Goal: Communication & Community: Ask a question

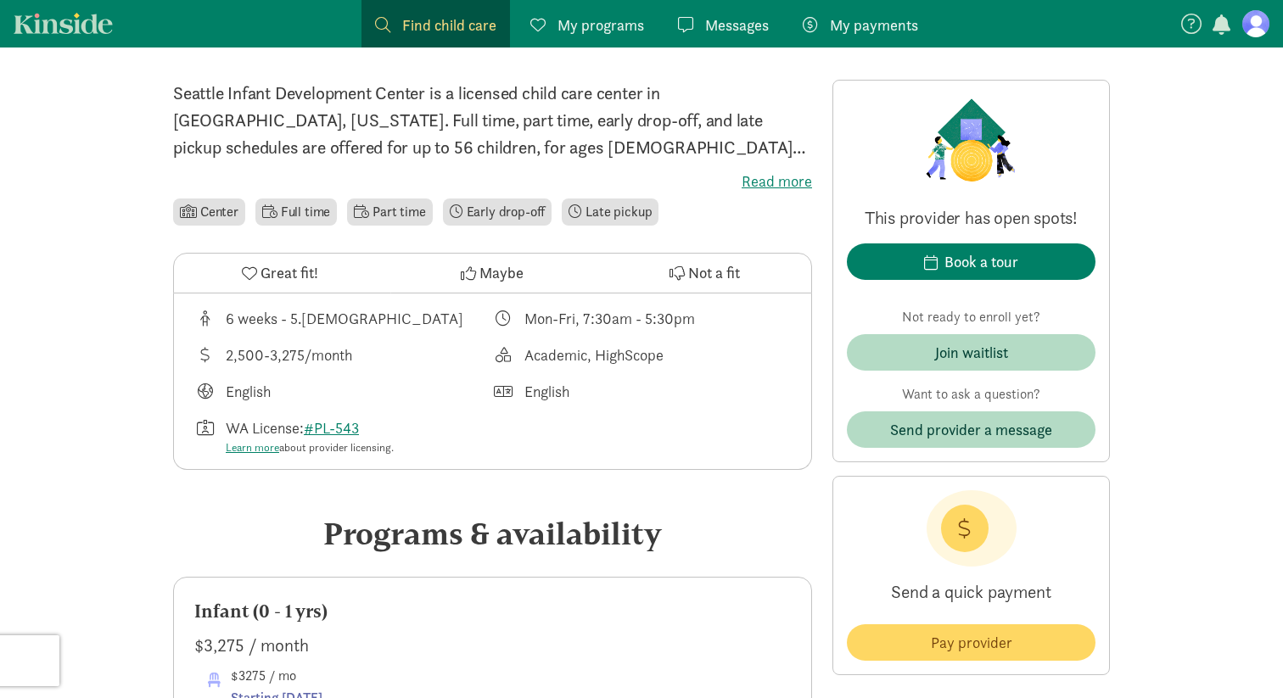
scroll to position [401, 0]
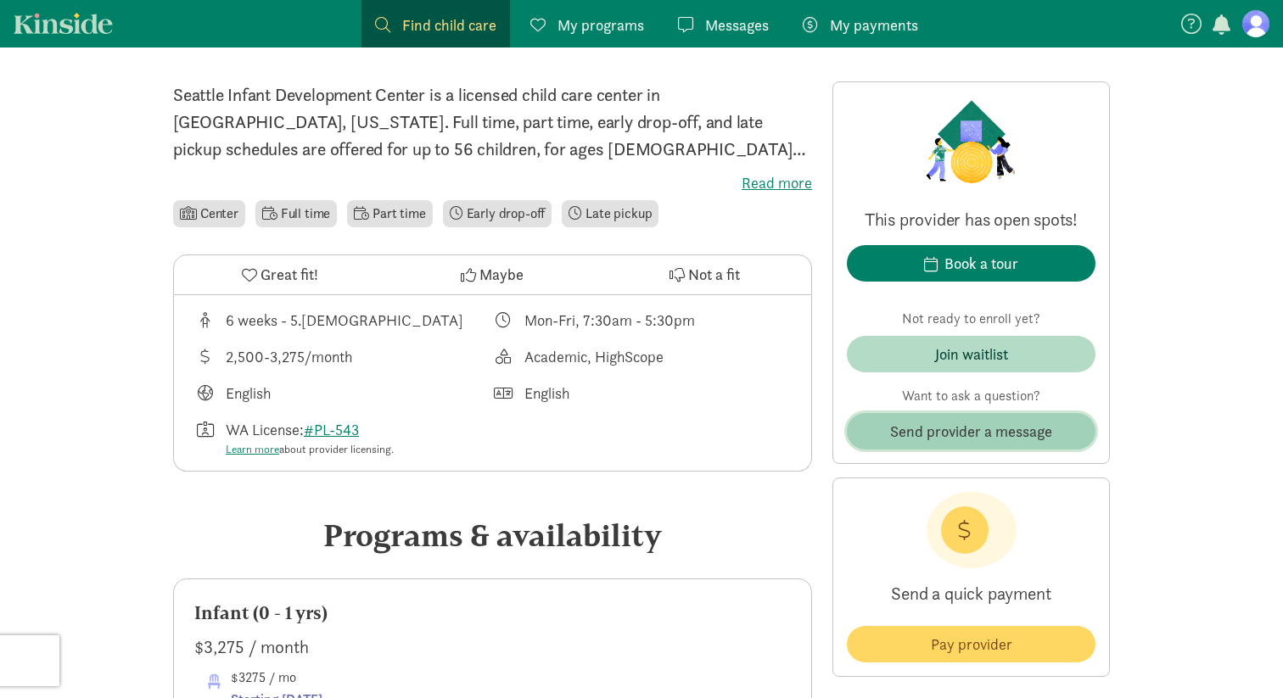
click at [905, 430] on span "Send provider a message" at bounding box center [971, 431] width 162 height 23
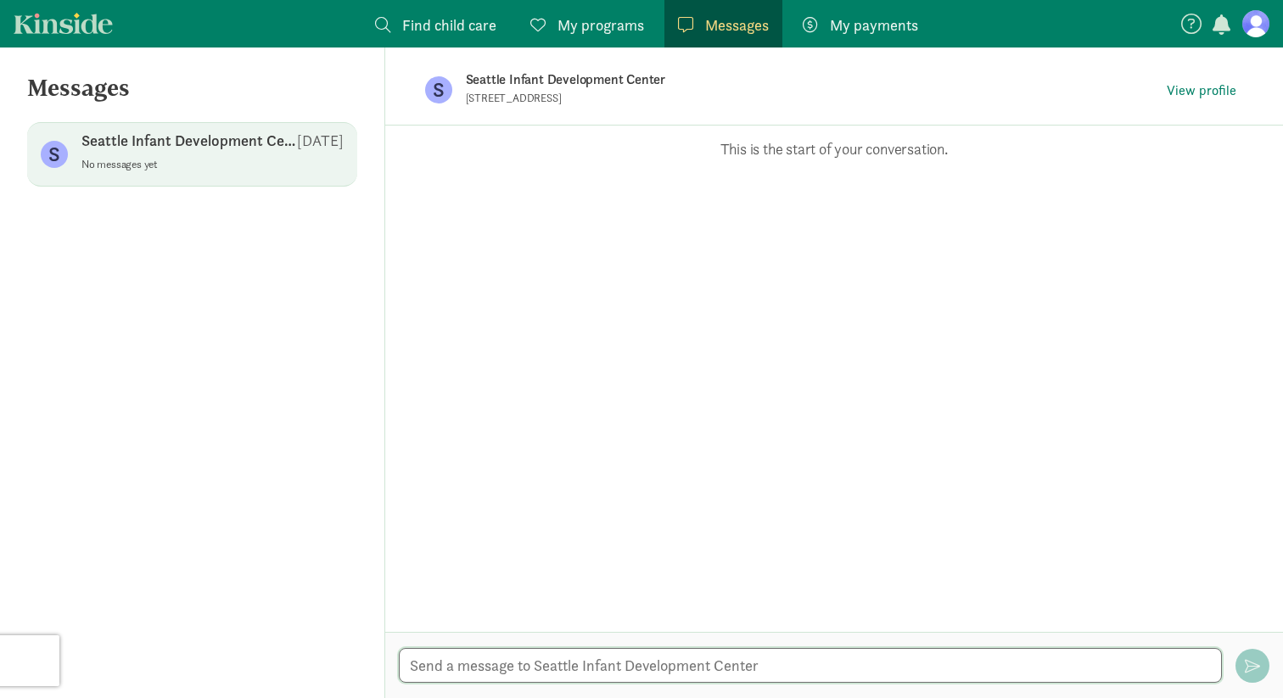
click at [491, 673] on textarea at bounding box center [810, 665] width 823 height 35
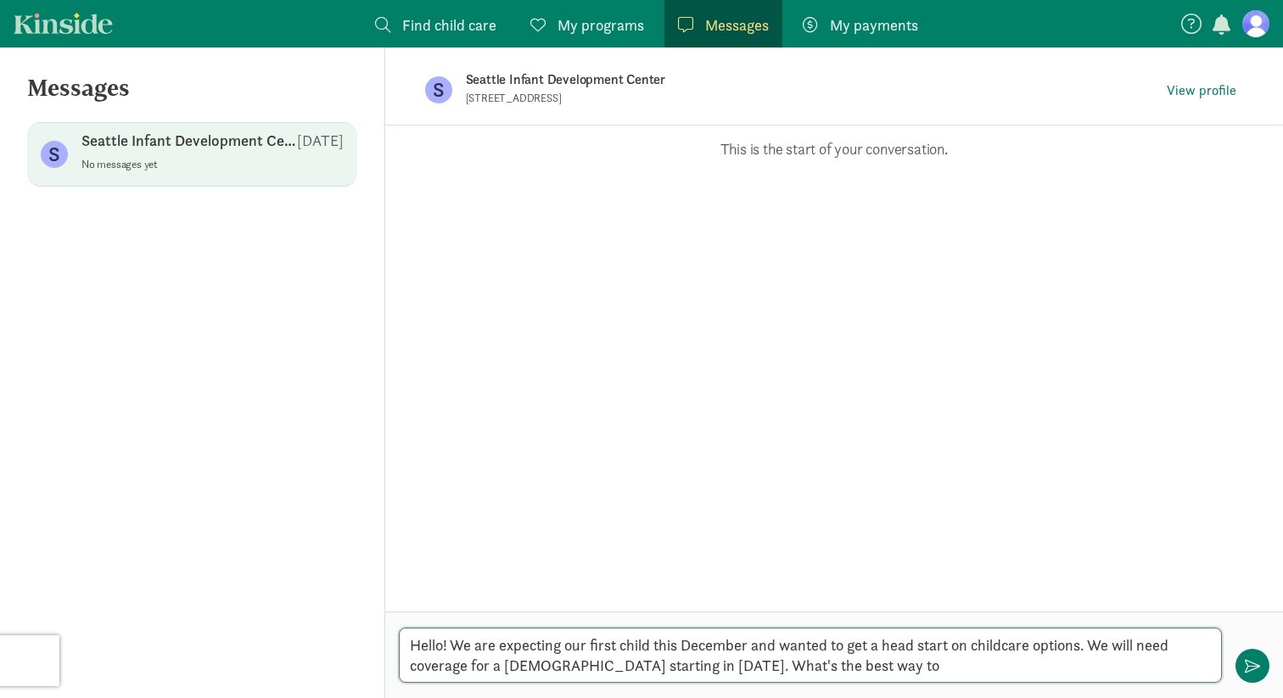
click at [928, 672] on textarea "Hello! We are expecting our first child this December and wanted to get a head …" at bounding box center [810, 655] width 823 height 55
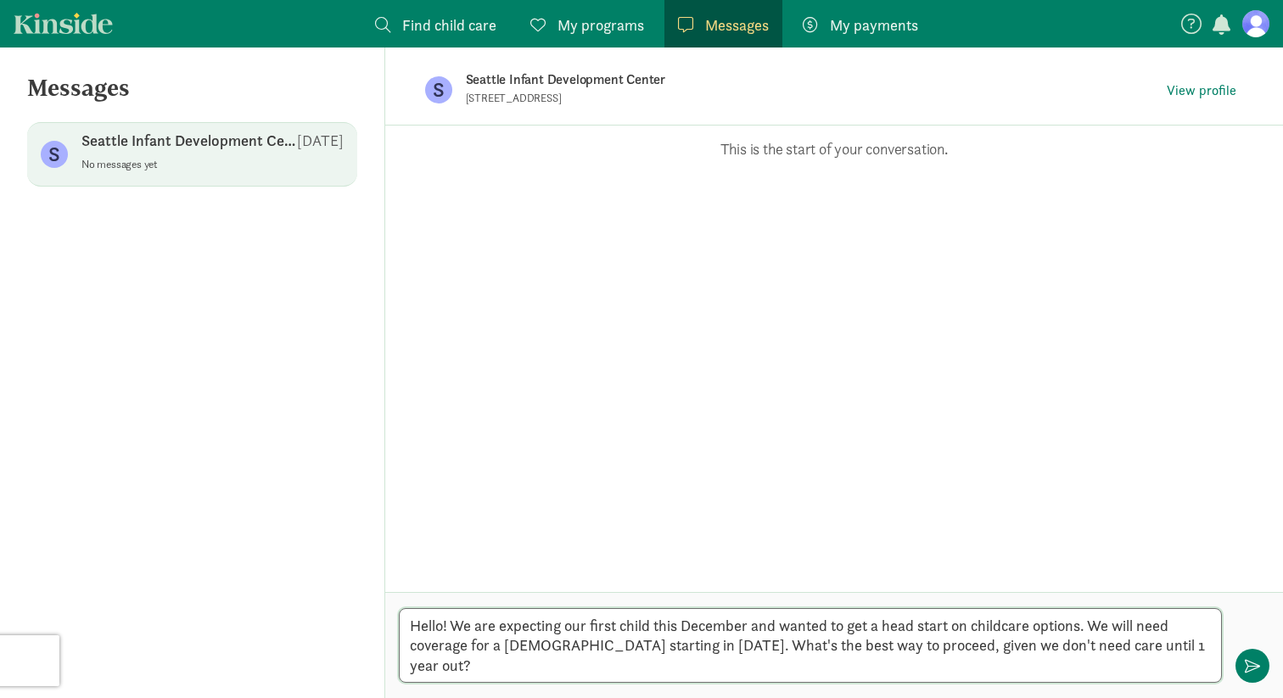
click at [690, 653] on textarea "Hello! We are expecting our first child this December and wanted to get a head …" at bounding box center [810, 646] width 823 height 75
click at [889, 663] on textarea "Hello! We are expecting our first child this December and wanted to get a head …" at bounding box center [810, 646] width 823 height 75
click at [575, 668] on textarea "Hello! We are expecting our first child this December and wanted to get a head …" at bounding box center [810, 646] width 823 height 75
click at [1129, 648] on textarea "Hello! We are expecting our first child this December and wanted to get a head …" at bounding box center [810, 646] width 823 height 75
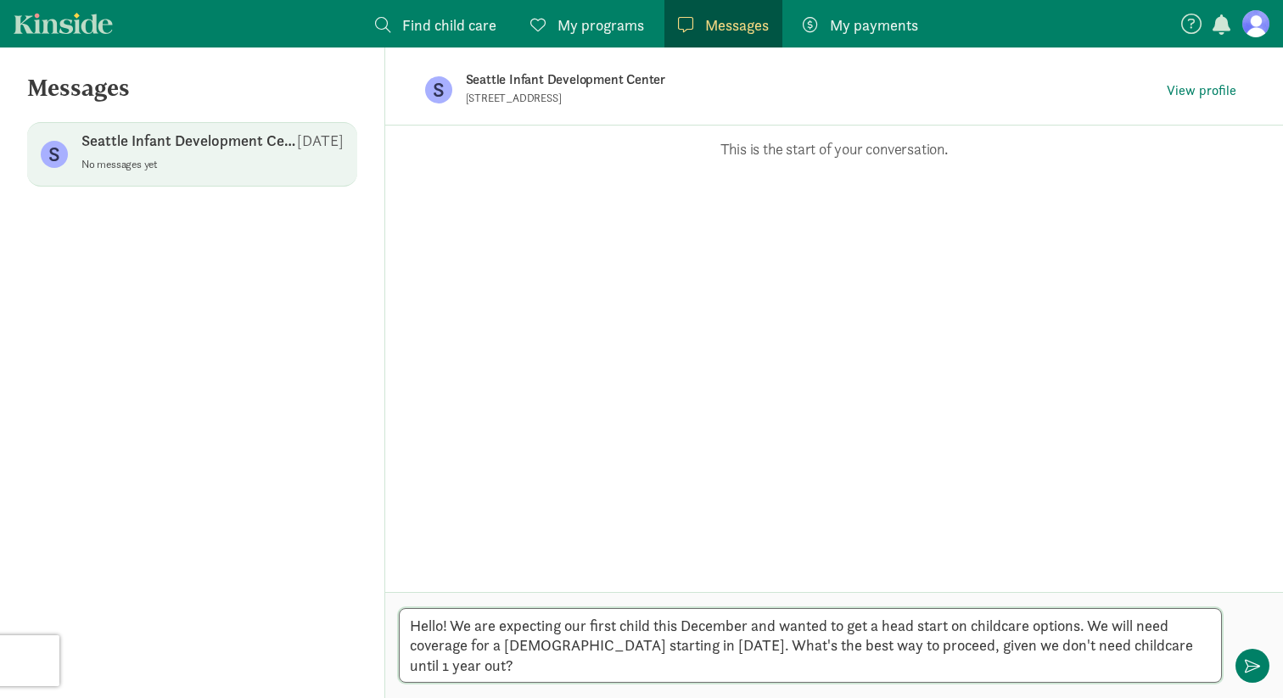
click at [463, 664] on textarea "Hello! We are expecting our first child this December and wanted to get a head …" at bounding box center [810, 646] width 823 height 75
click at [402, 667] on textarea "Hello! We are expecting our first child this December and wanted to get a head …" at bounding box center [810, 646] width 823 height 75
click at [545, 665] on textarea "Hello! We are expecting our first child this December and wanted to get a head …" at bounding box center [810, 646] width 823 height 75
type textarea "Hello! We are expecting our first child this December and wanted to get a head …"
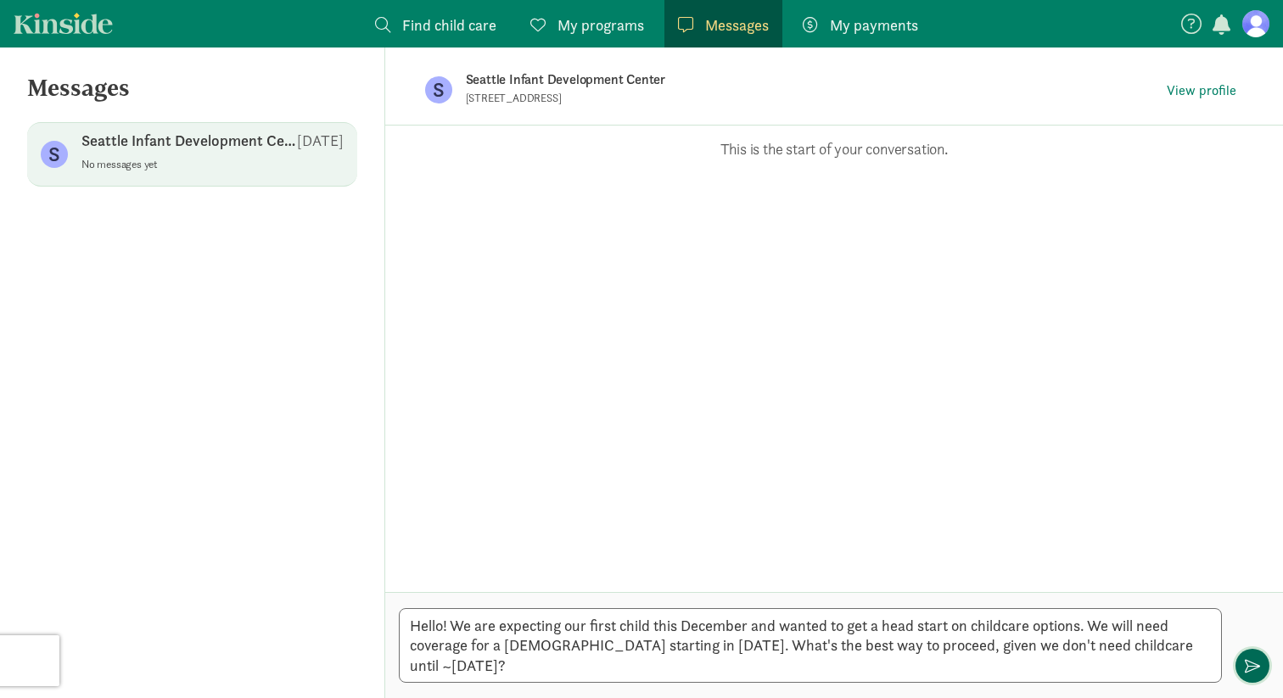
click at [1257, 666] on span "button" at bounding box center [1252, 666] width 15 height 15
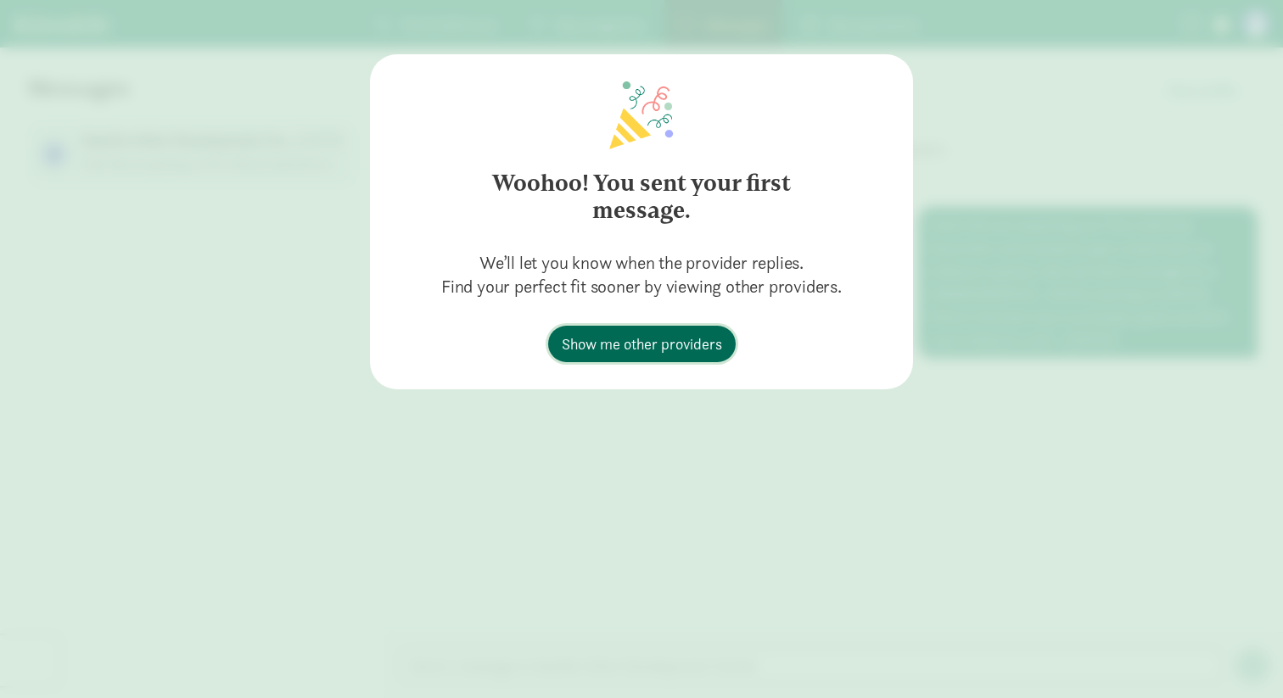
click at [603, 349] on span "Show me other providers" at bounding box center [642, 344] width 160 height 23
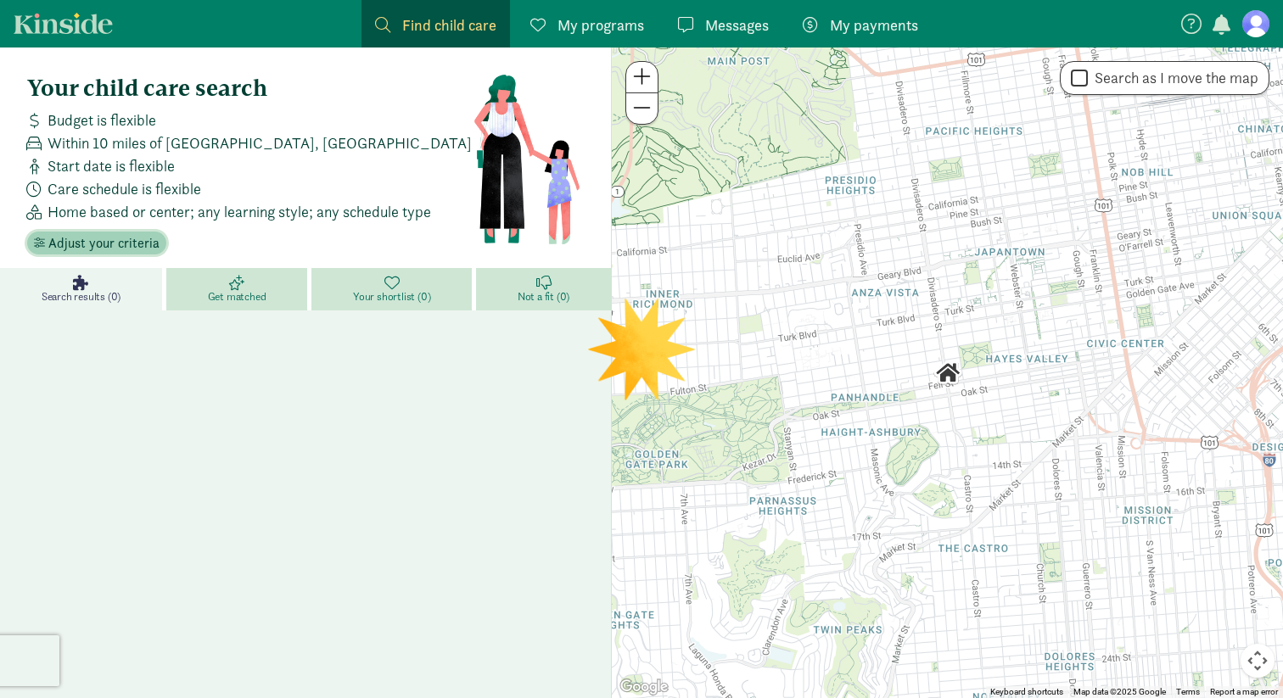
click at [132, 244] on span "Adjust your criteria" at bounding box center [103, 243] width 111 height 20
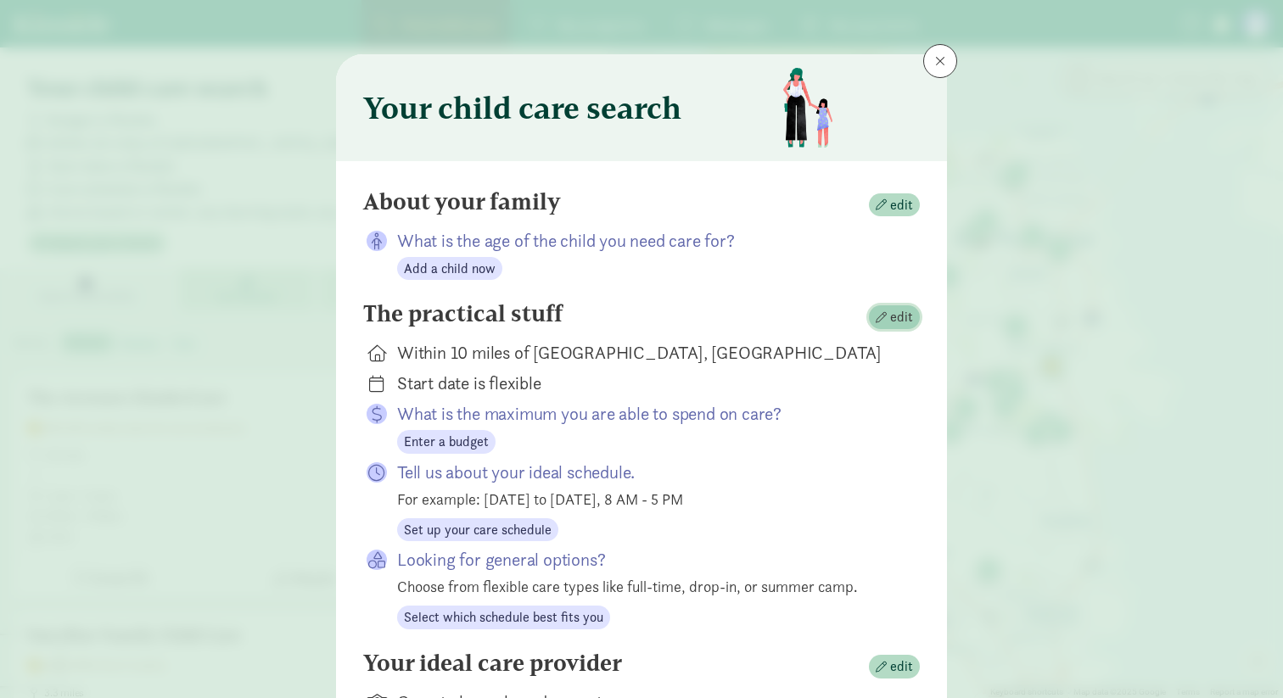
click at [889, 320] on span "edit" at bounding box center [894, 317] width 37 height 20
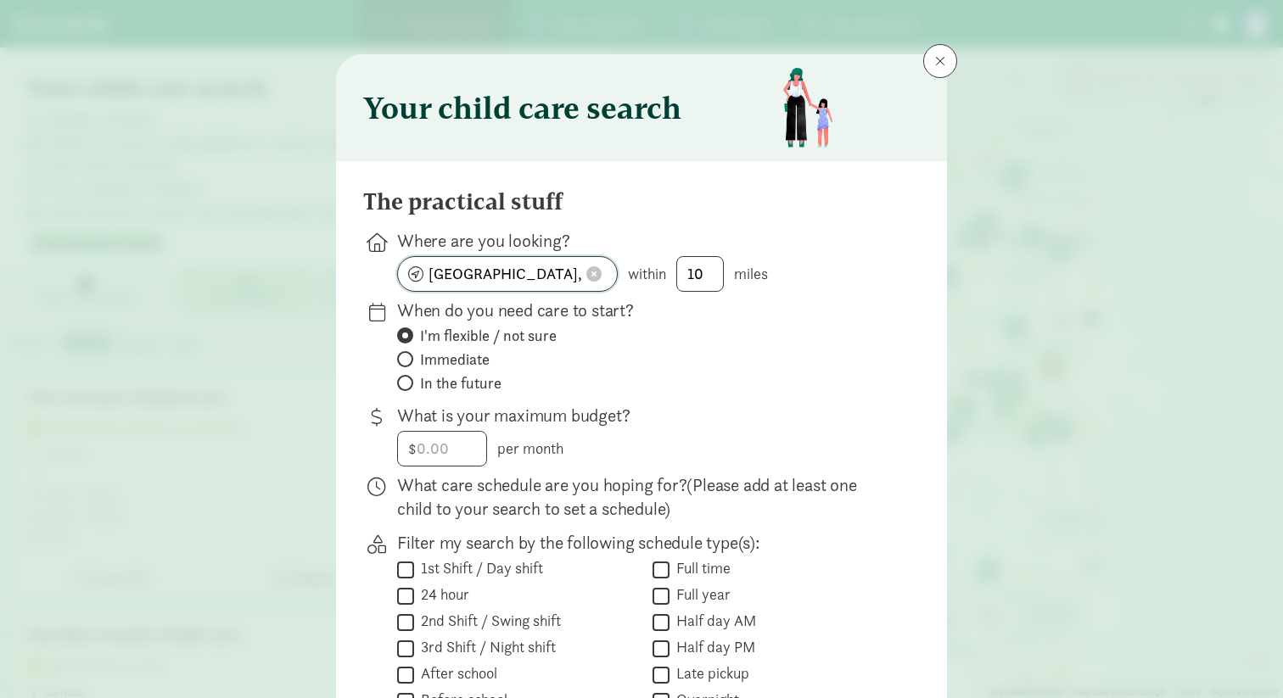
click at [592, 278] on span at bounding box center [593, 273] width 15 height 15
click at [525, 272] on input at bounding box center [507, 274] width 219 height 34
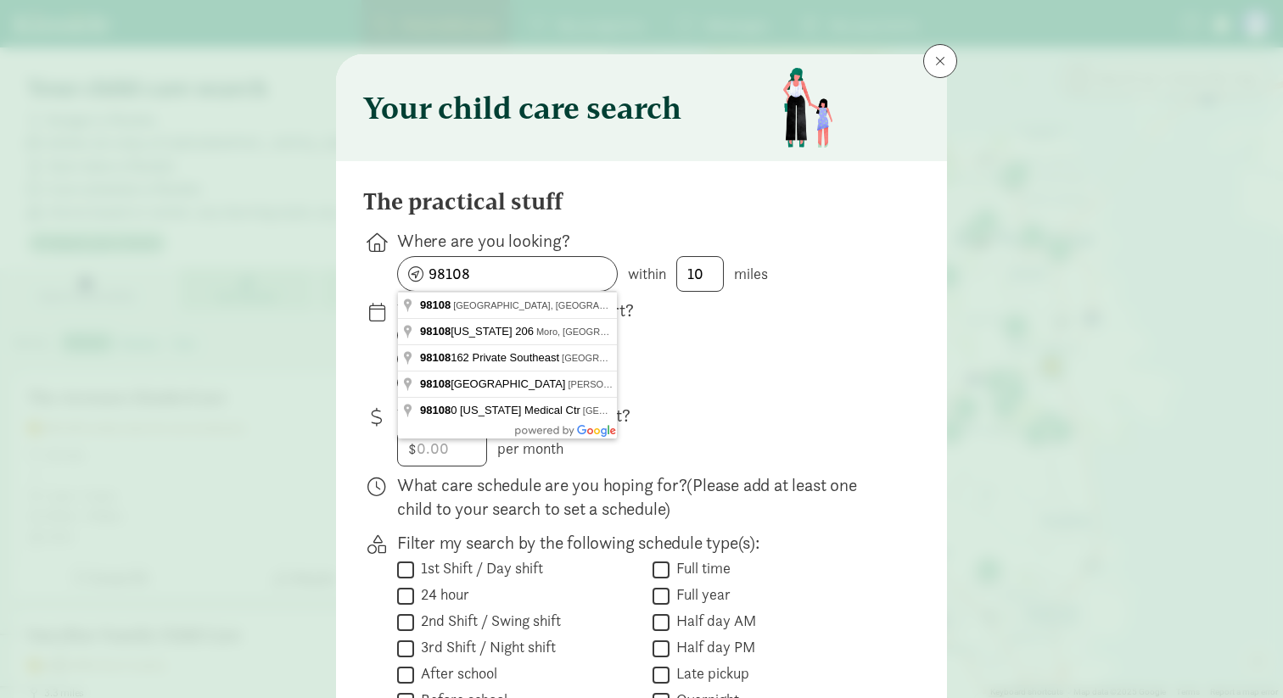
type input "Seattle, WA 98108, USA"
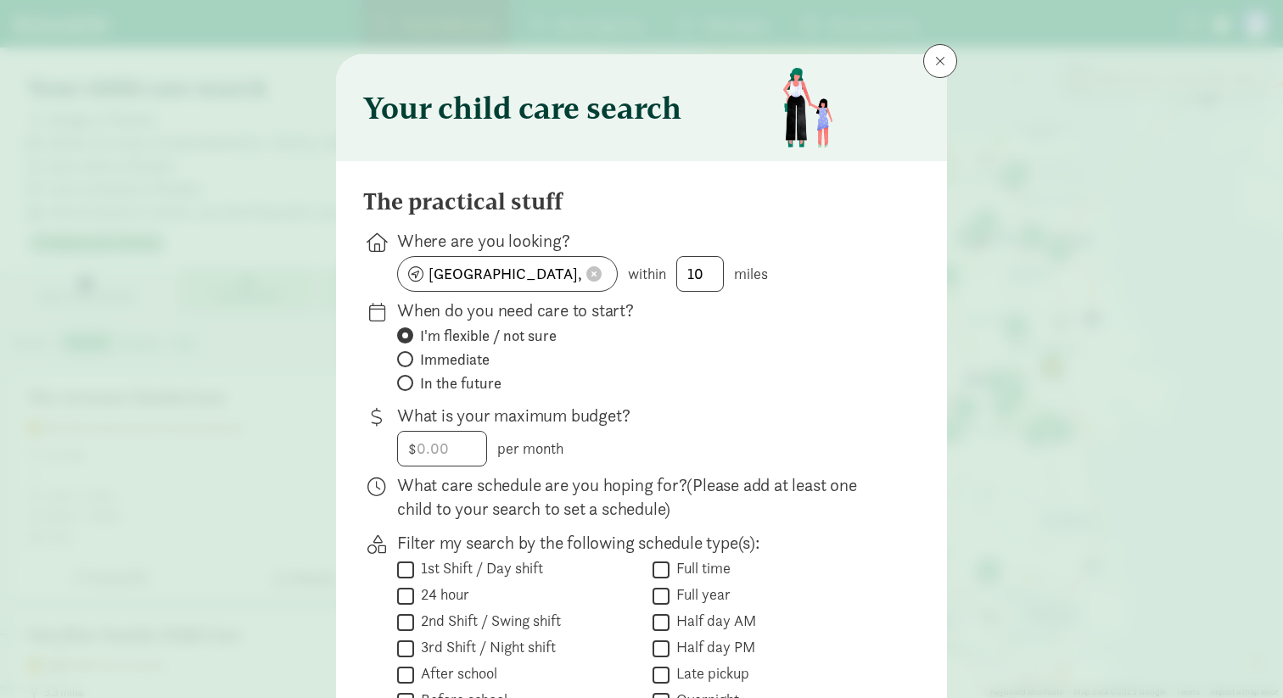
click at [455, 384] on span "In the future" at bounding box center [460, 383] width 81 height 20
click at [408, 384] on input "In the future" at bounding box center [402, 383] width 11 height 11
radio input "true"
radio input "false"
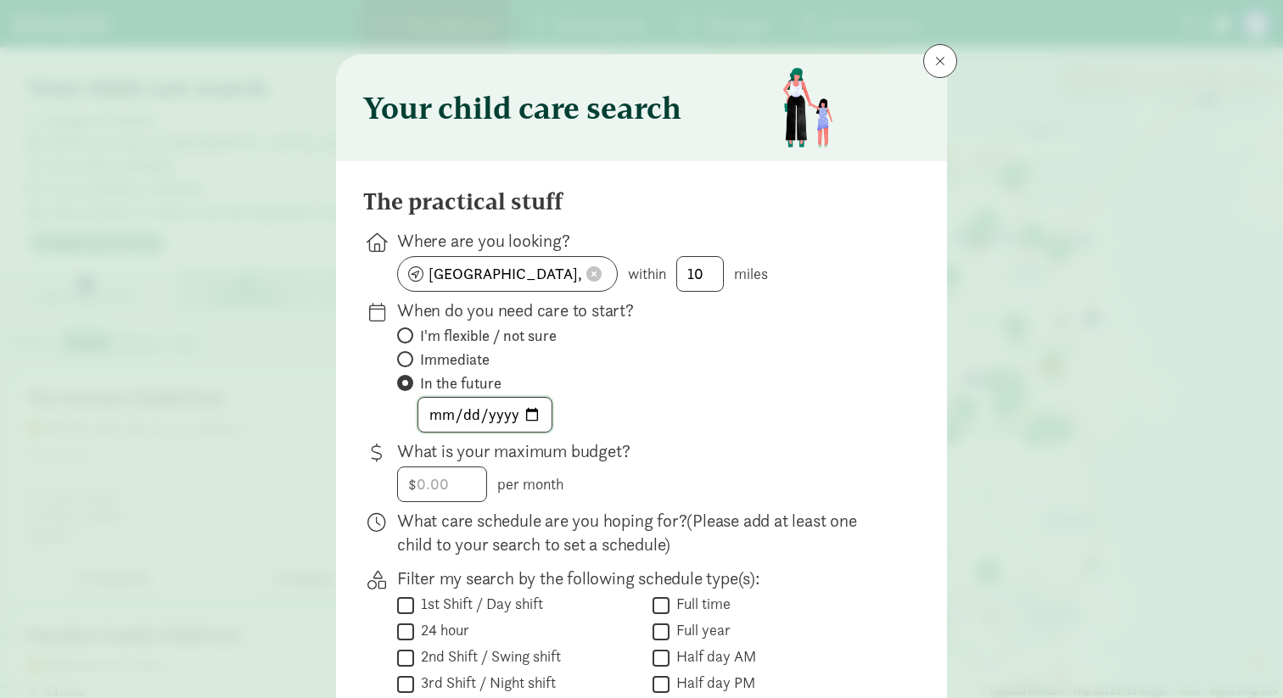
click at [440, 415] on input "date" at bounding box center [484, 415] width 133 height 34
click at [533, 418] on input "date" at bounding box center [484, 415] width 133 height 34
click at [672, 412] on div "2026-09-27" at bounding box center [645, 415] width 496 height 36
click at [465, 410] on input "2026-09-27" at bounding box center [484, 415] width 133 height 34
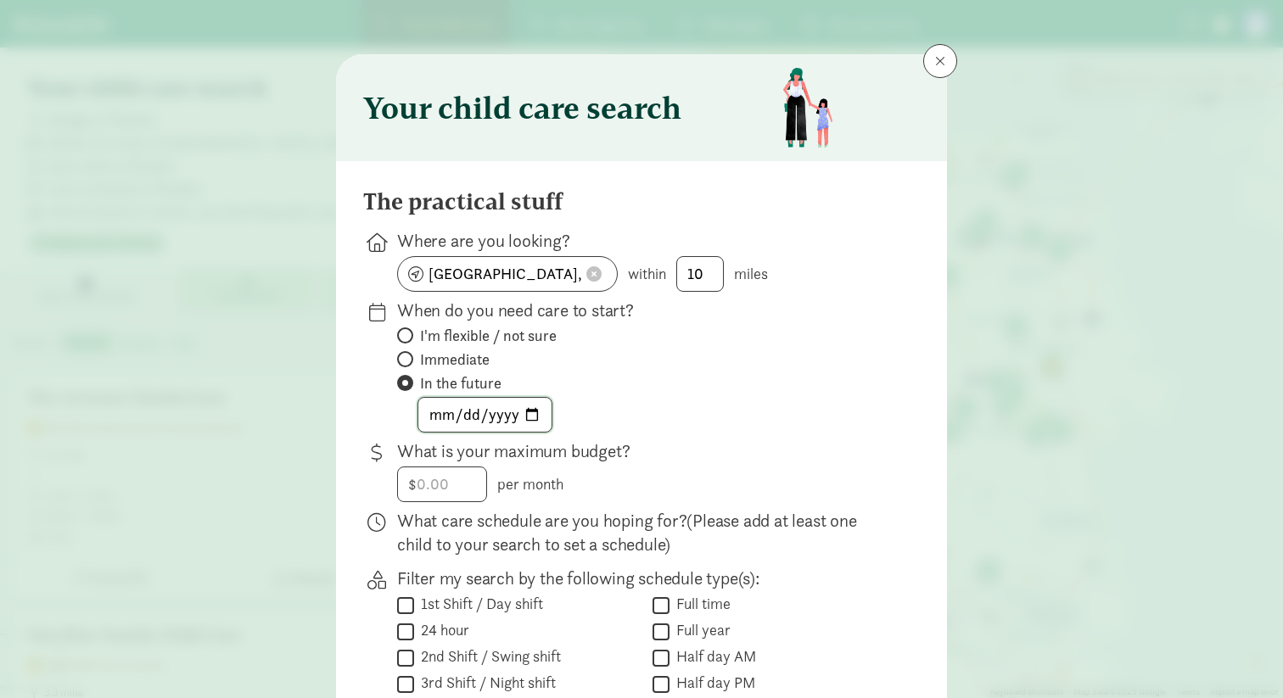
click at [537, 412] on input "2026-09-27" at bounding box center [484, 415] width 133 height 34
type input "2026-09-01"
click at [679, 432] on div "The practical stuff Where are you looking? Seattle, WA 98108, USA within 10 mil…" at bounding box center [641, 582] width 557 height 788
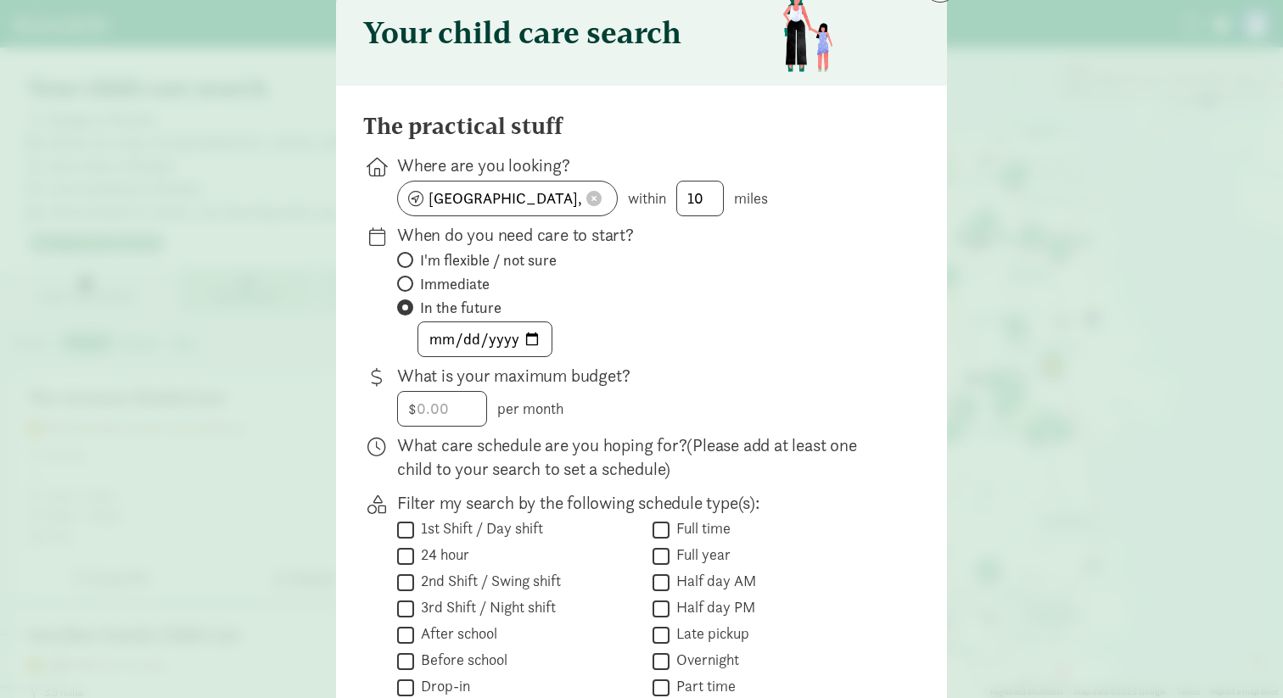
scroll to position [90, 0]
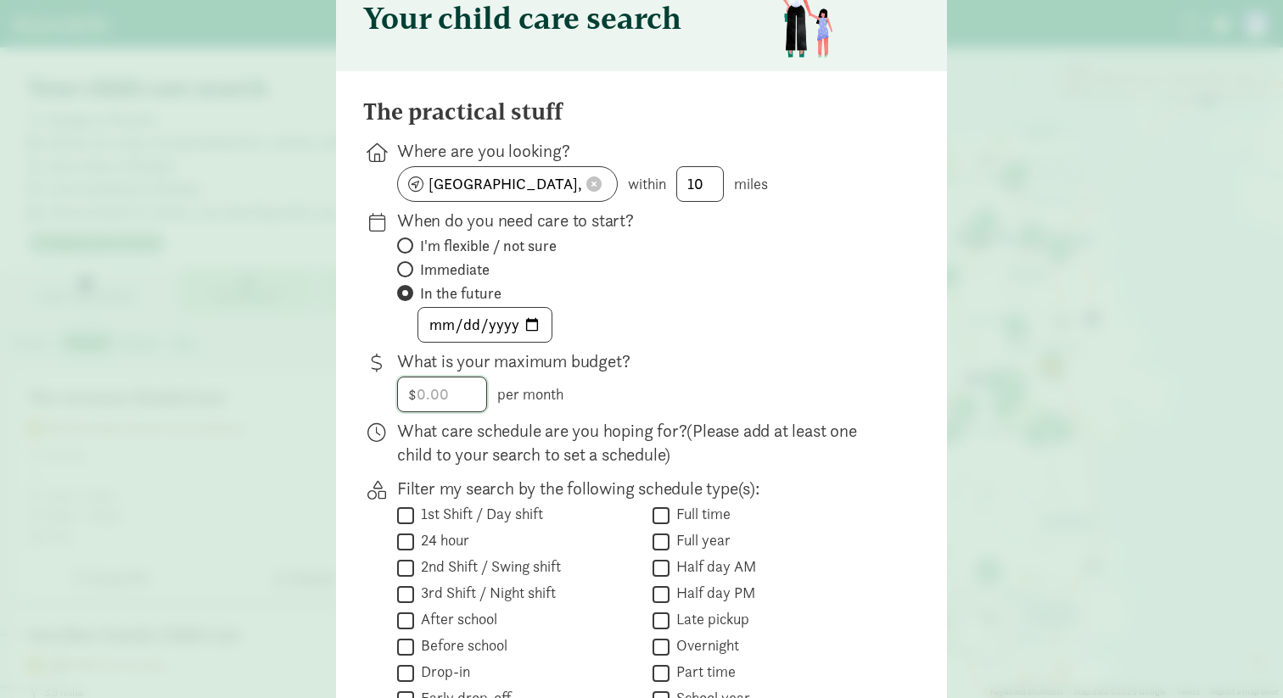
click at [443, 392] on input "number" at bounding box center [442, 395] width 88 height 34
click at [526, 452] on span "(Please add at least one child to your search to set a schedule)" at bounding box center [627, 442] width 460 height 47
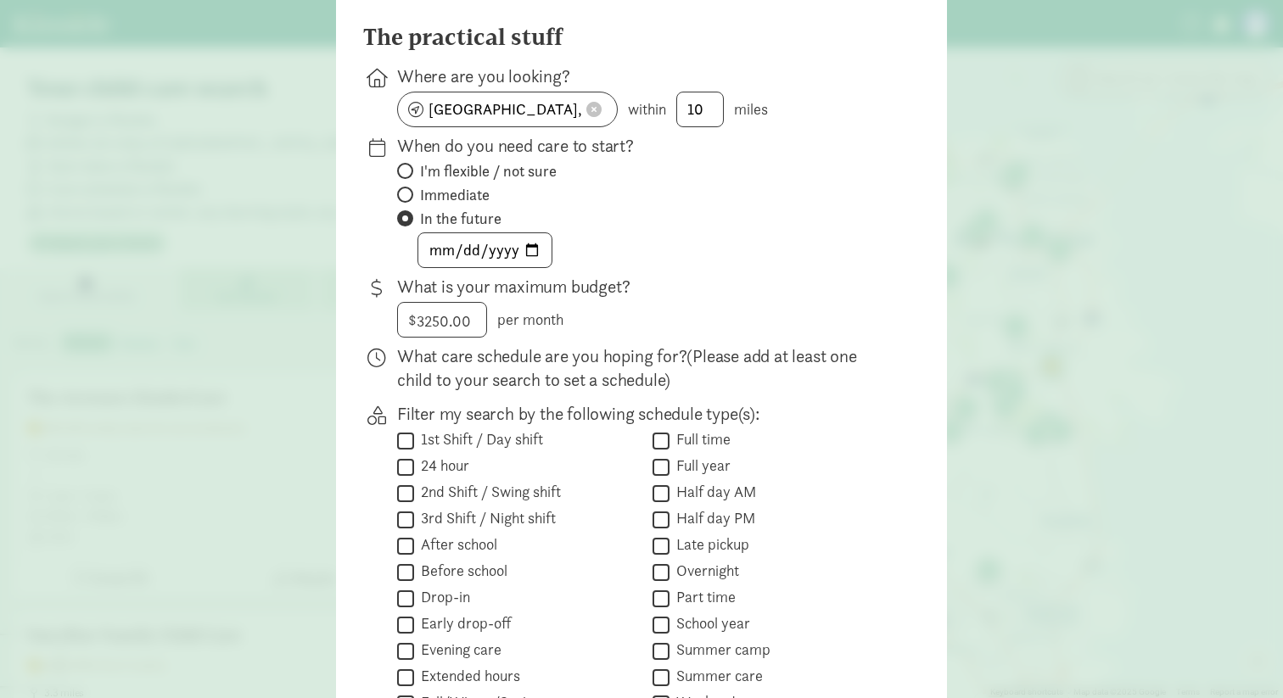
scroll to position [171, 0]
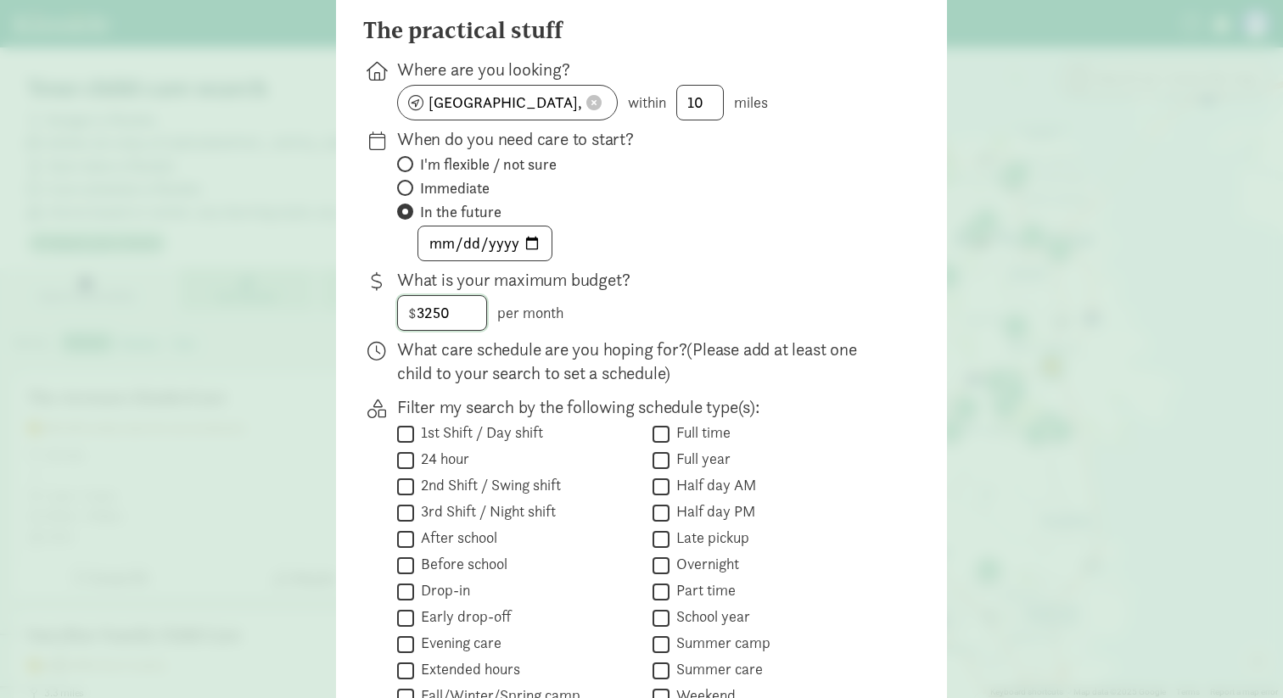
drag, startPoint x: 437, startPoint y: 317, endPoint x: 425, endPoint y: 317, distance: 11.9
click at [425, 317] on input "3250" at bounding box center [442, 313] width 88 height 34
type input "3500"
click at [458, 384] on span "(Please add at least one child to your search to set a schedule)" at bounding box center [627, 361] width 460 height 47
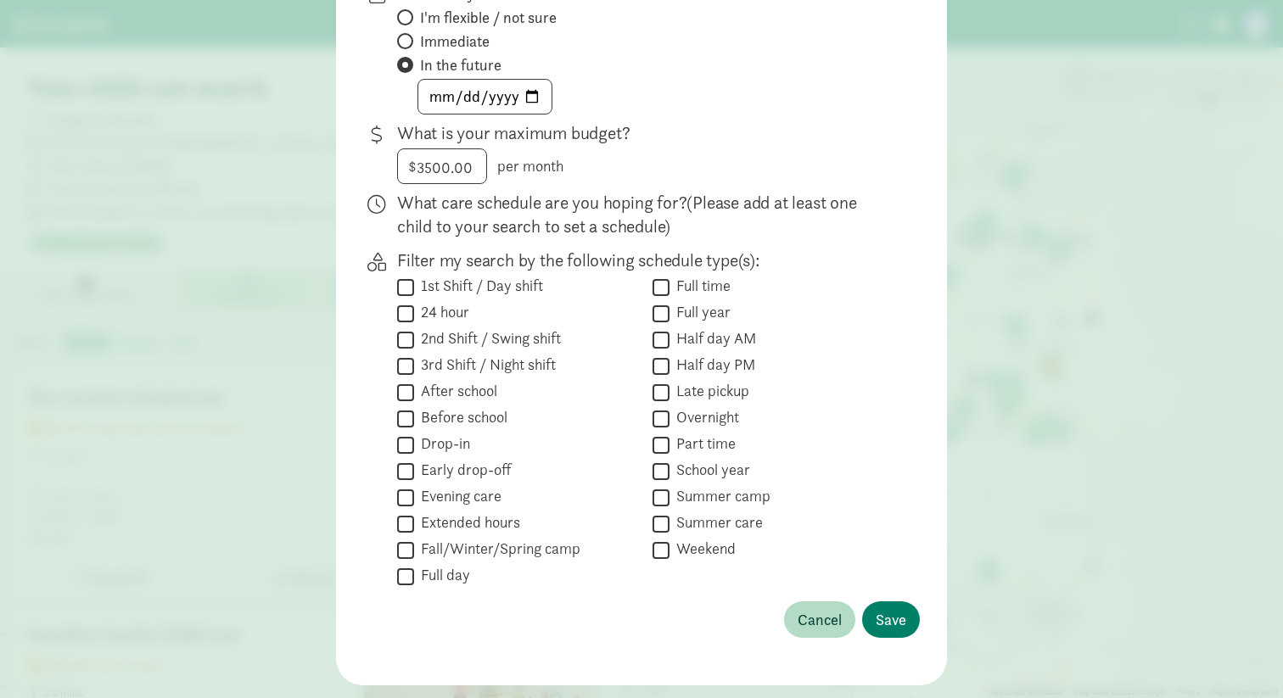
scroll to position [329, 0]
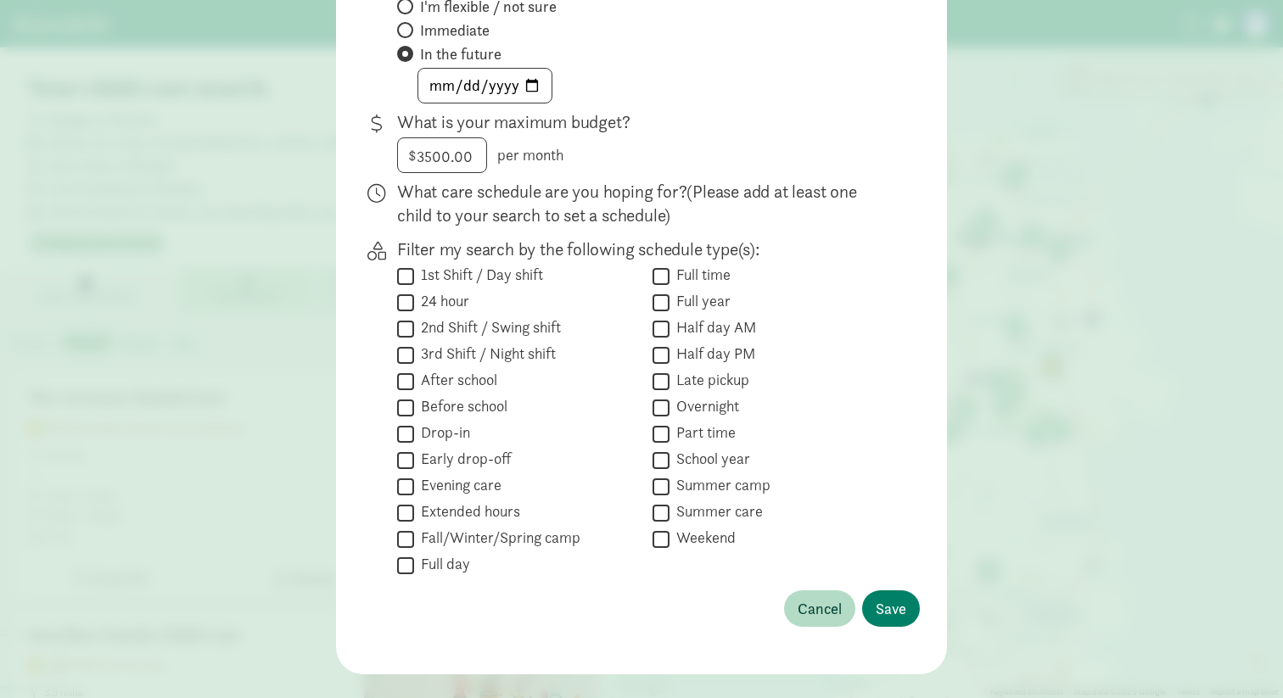
click at [662, 276] on input "Full time" at bounding box center [661, 276] width 17 height 23
checkbox input "true"
click at [888, 609] on span "Save" at bounding box center [891, 608] width 31 height 23
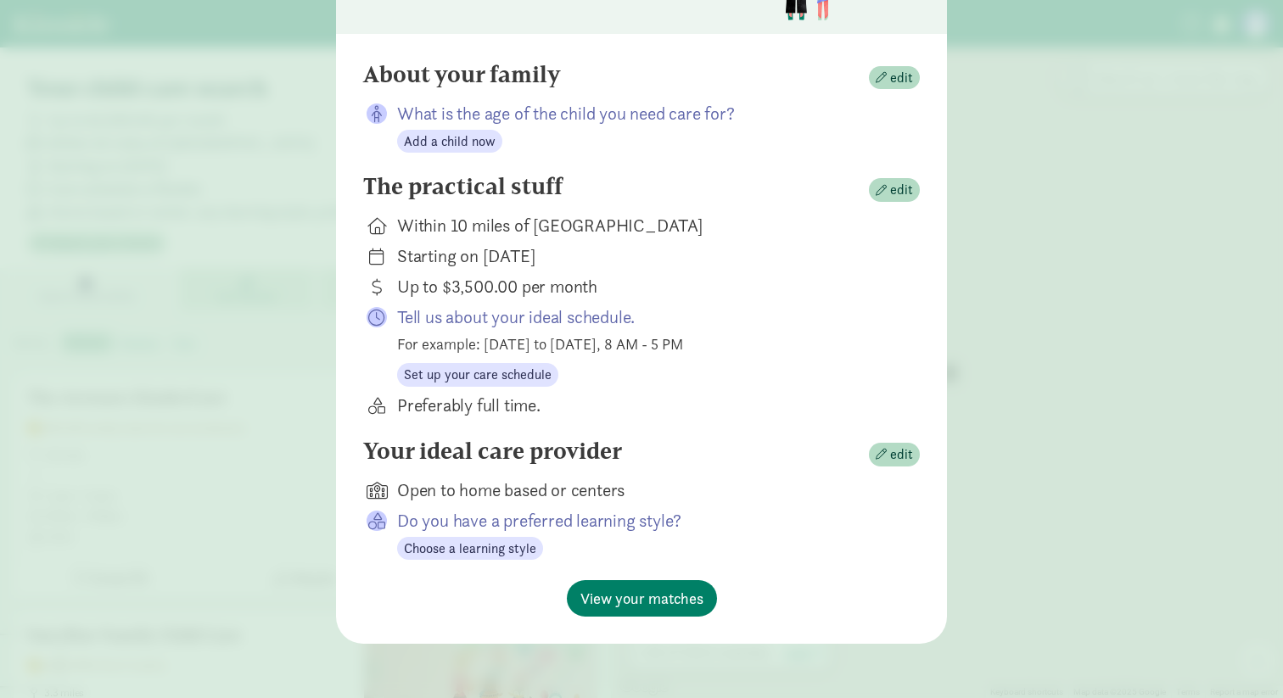
scroll to position [126, 0]
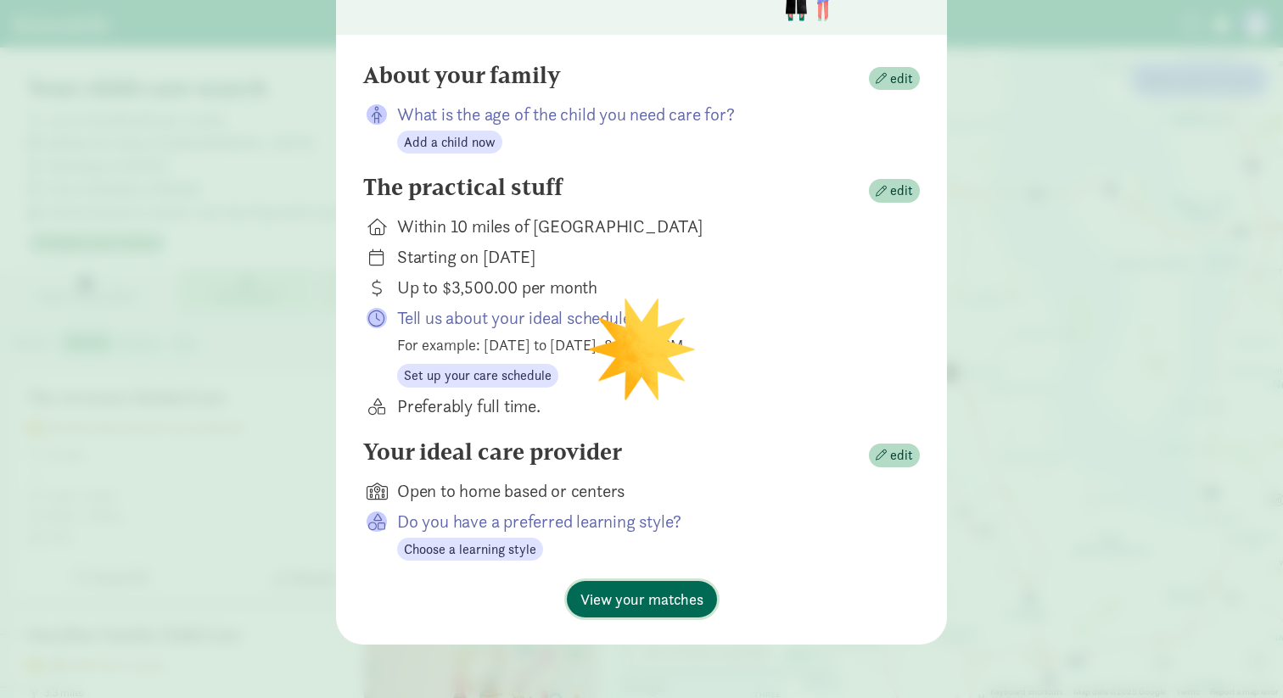
click at [652, 600] on span "View your matches" at bounding box center [642, 599] width 123 height 23
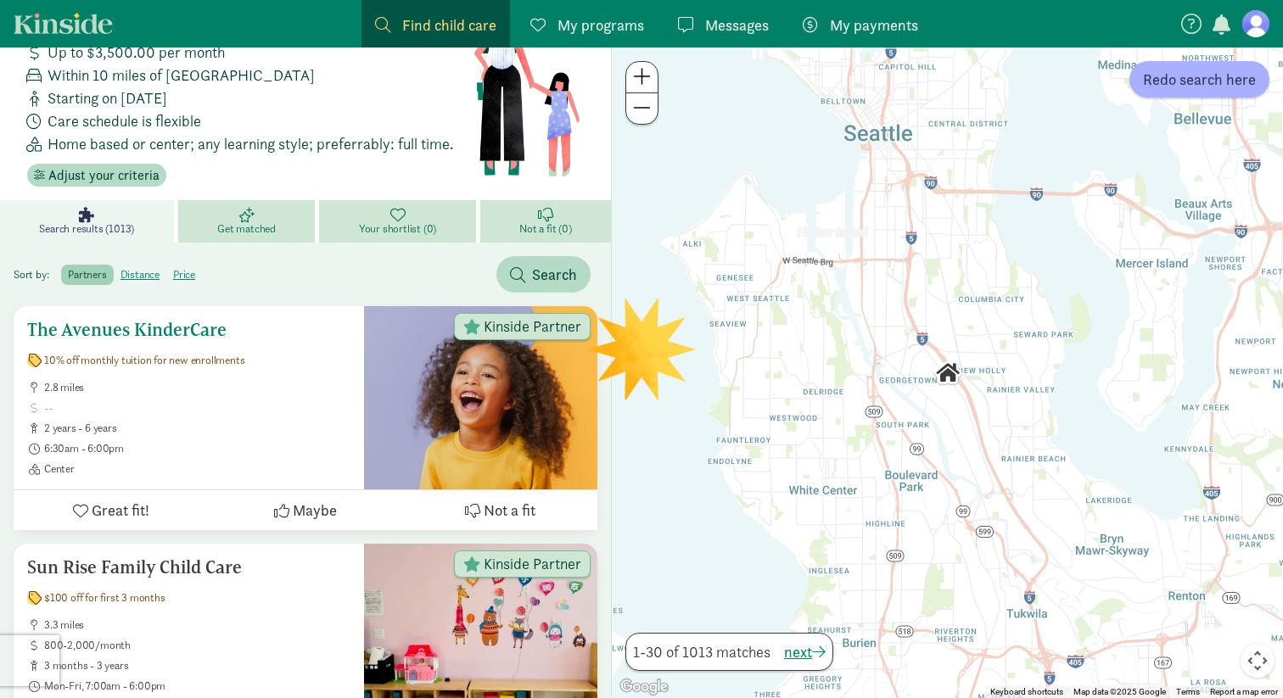
scroll to position [77, 0]
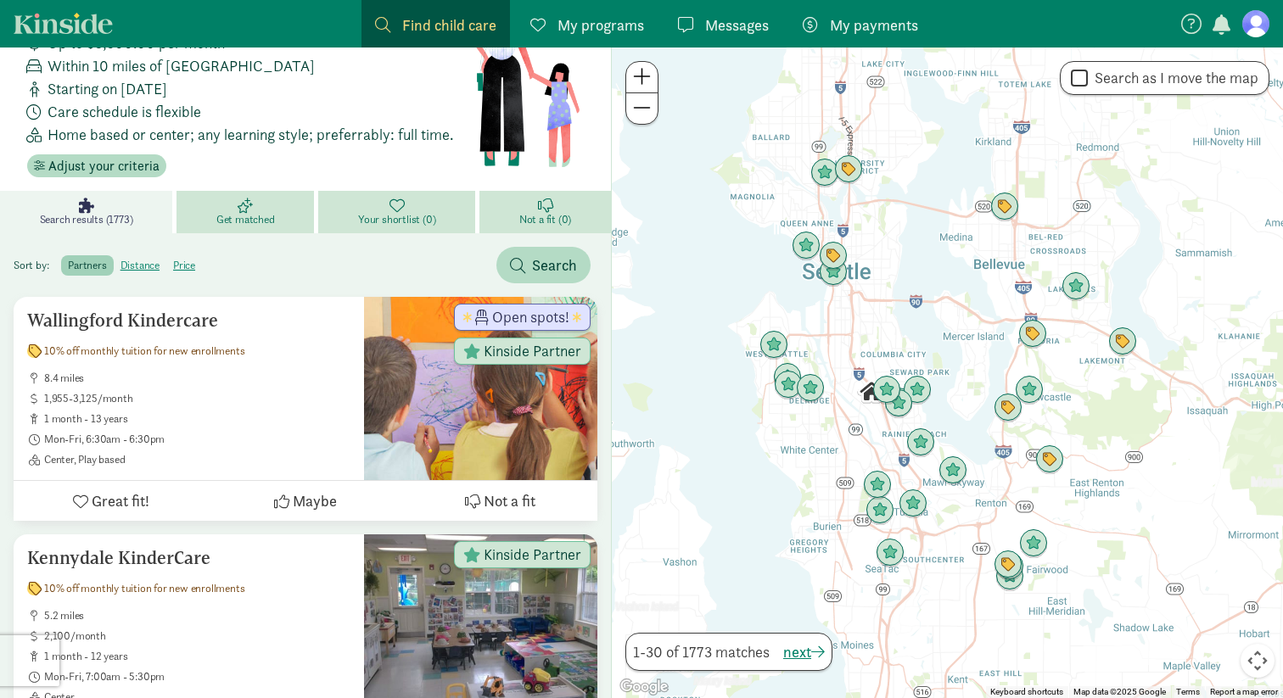
click at [883, 359] on div at bounding box center [947, 373] width 671 height 651
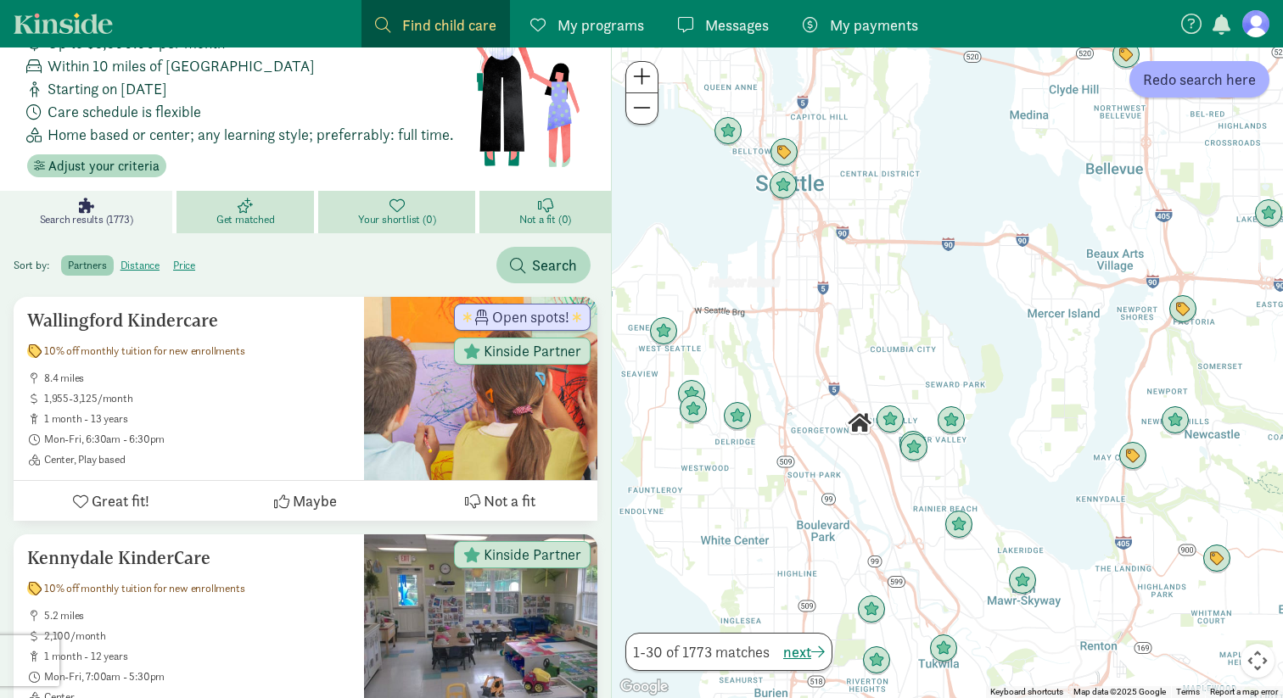
click at [895, 365] on div at bounding box center [947, 373] width 671 height 651
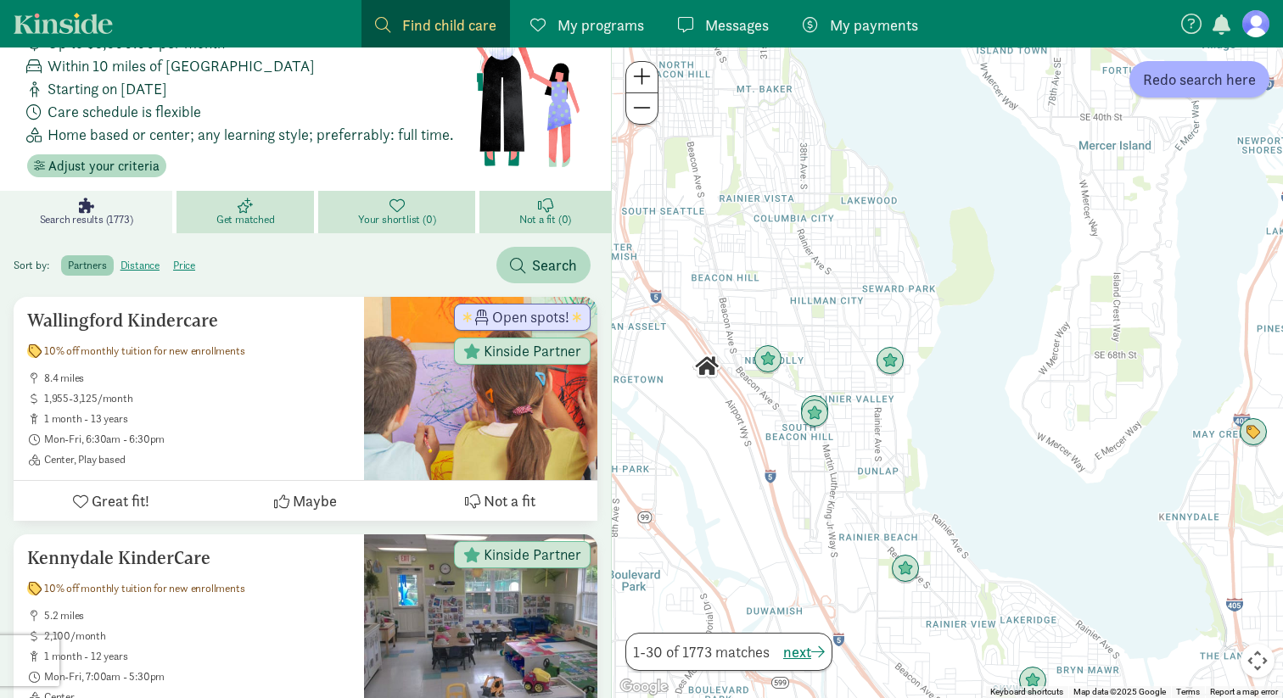
drag, startPoint x: 904, startPoint y: 387, endPoint x: 772, endPoint y: 252, distance: 188.5
click at [772, 252] on div at bounding box center [947, 373] width 671 height 651
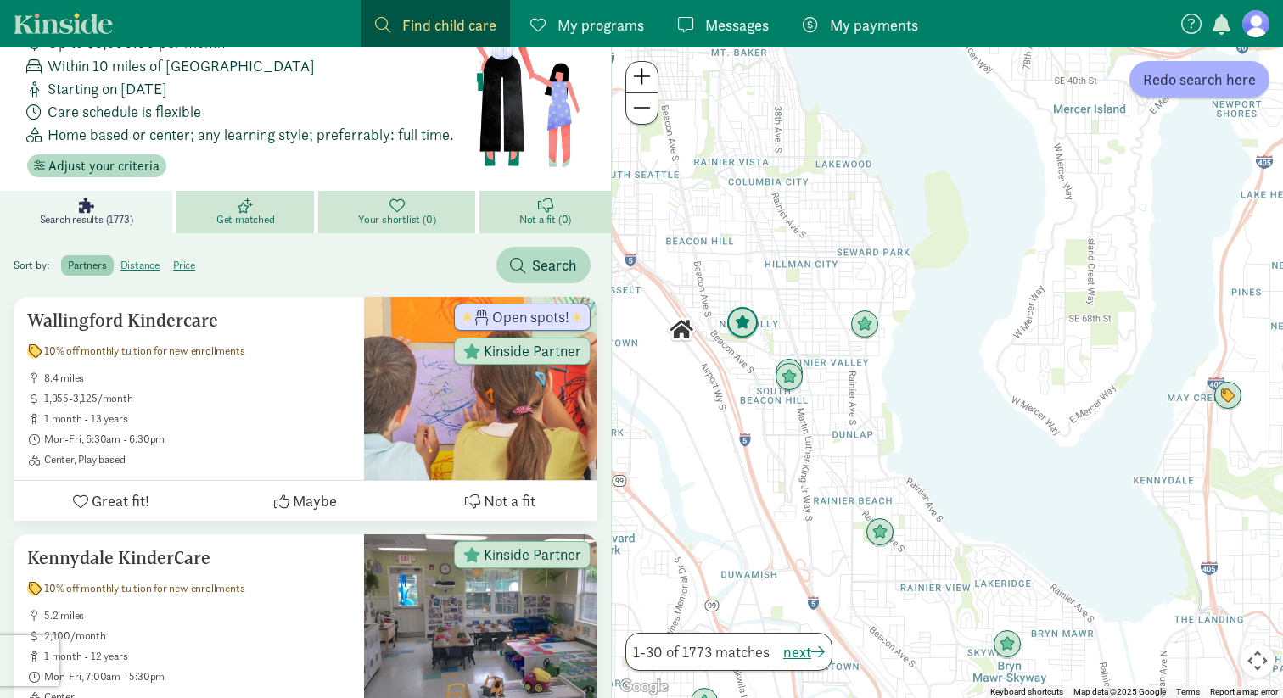
click at [748, 320] on img "Click to see details" at bounding box center [742, 323] width 32 height 32
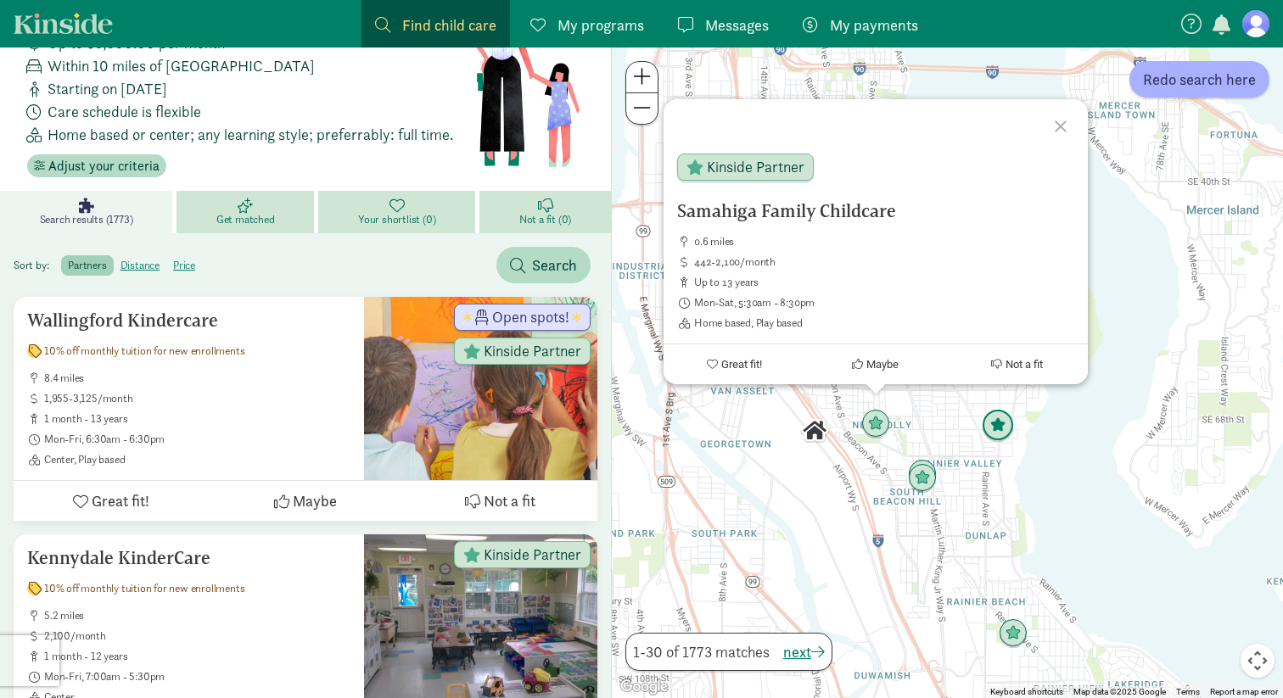
click at [996, 418] on img "Click to see details" at bounding box center [998, 426] width 32 height 32
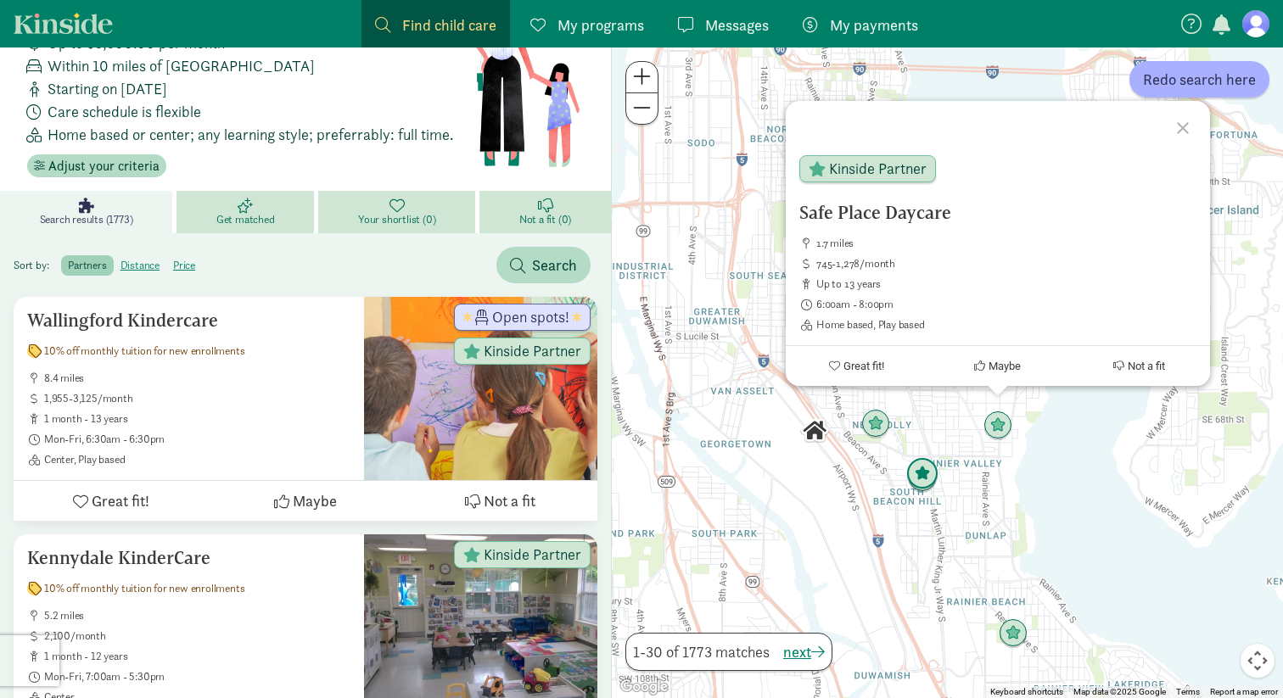
click at [927, 463] on img "Click to see details" at bounding box center [922, 474] width 32 height 32
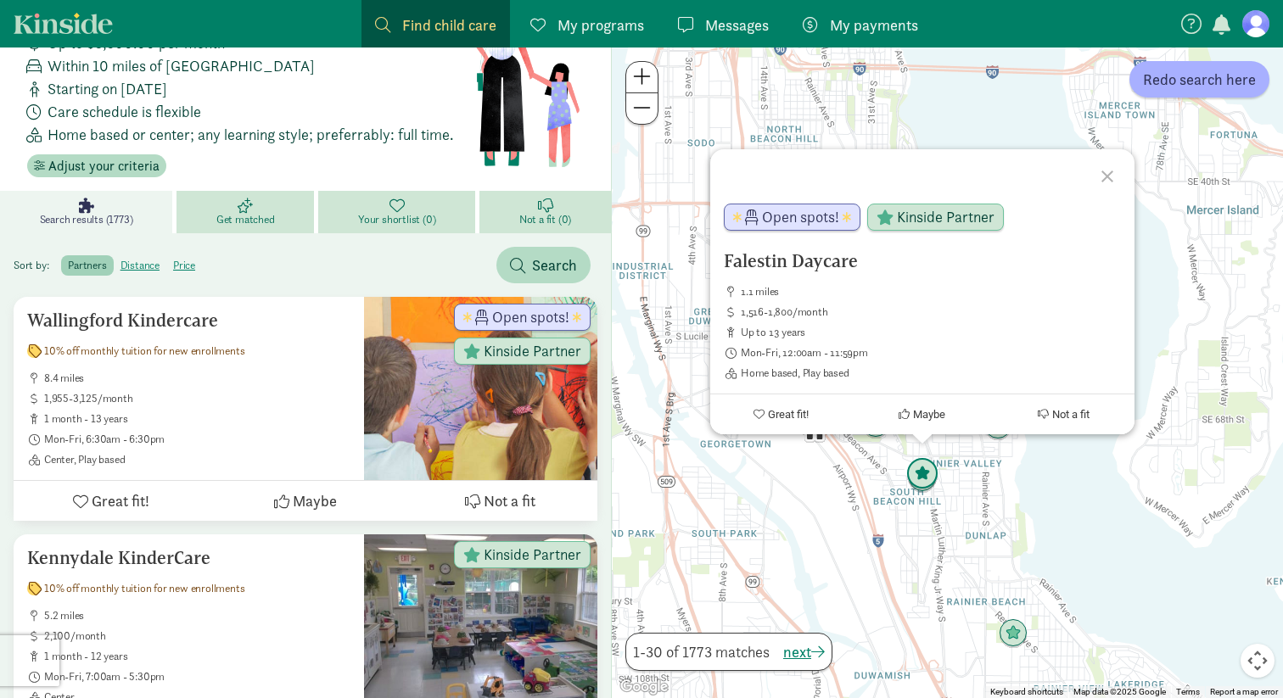
click at [924, 488] on img "Click to see details" at bounding box center [922, 474] width 32 height 32
click at [924, 492] on img "Click to see details" at bounding box center [922, 479] width 32 height 32
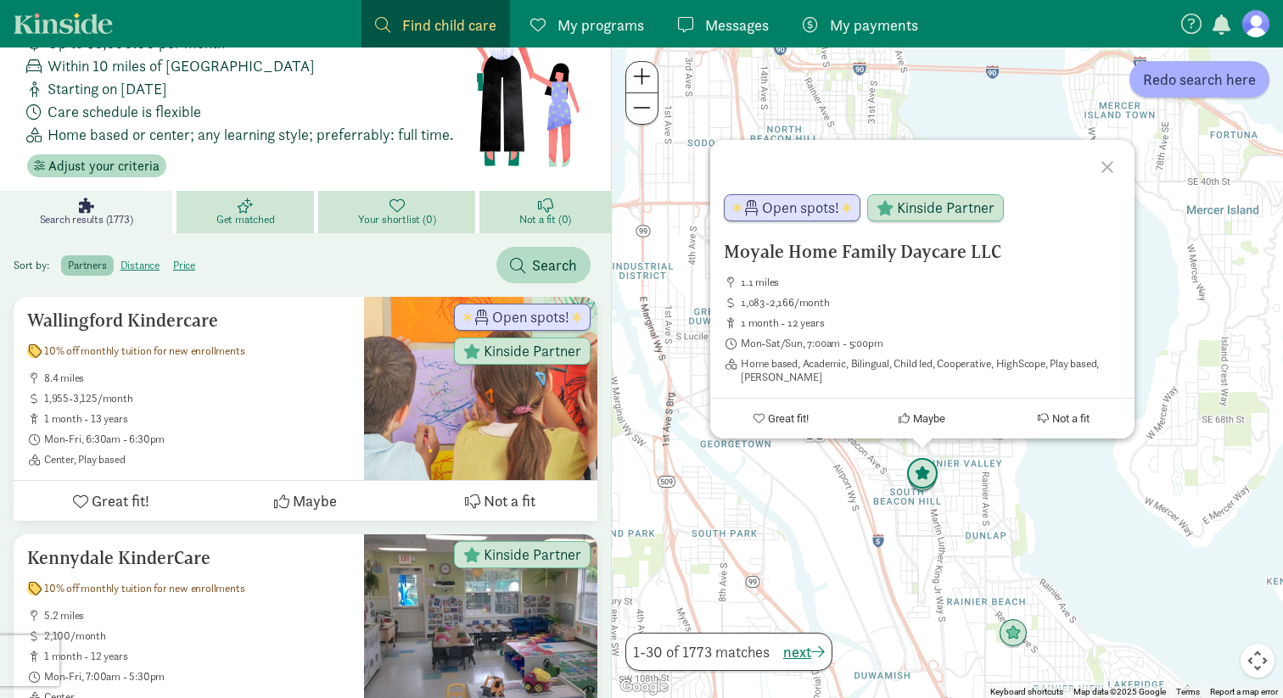
click at [926, 461] on img "Click to see details" at bounding box center [922, 474] width 32 height 32
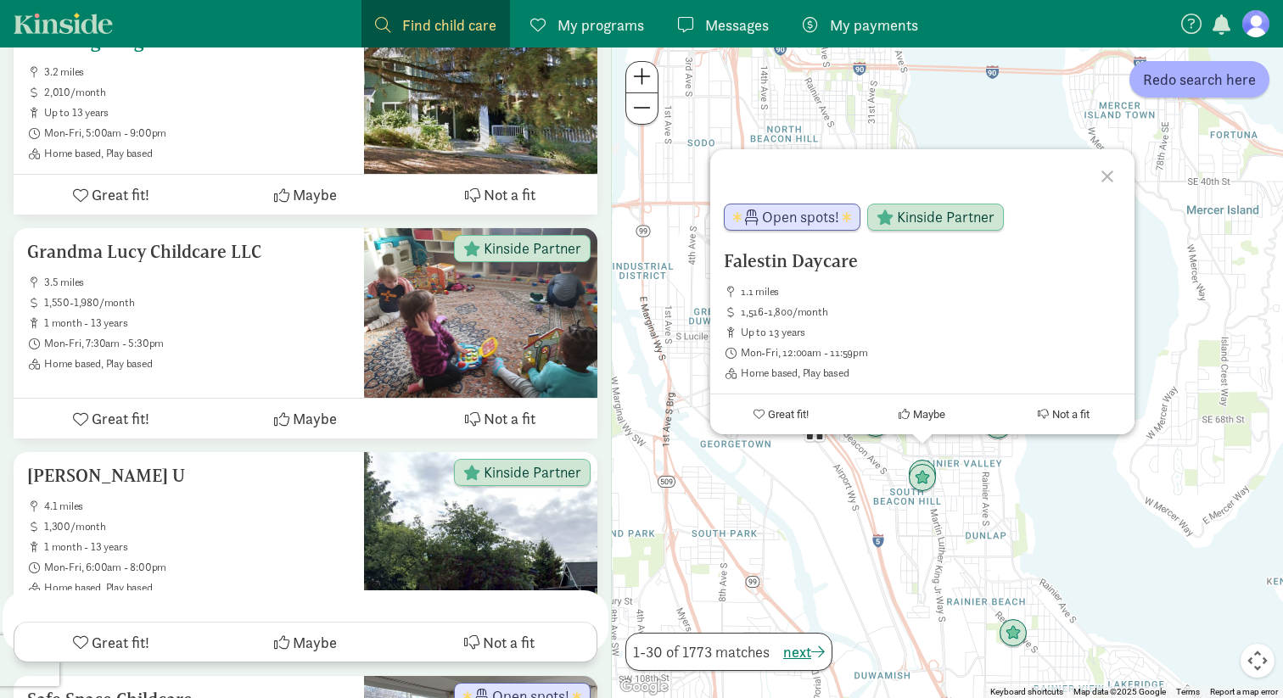
scroll to position [3639, 0]
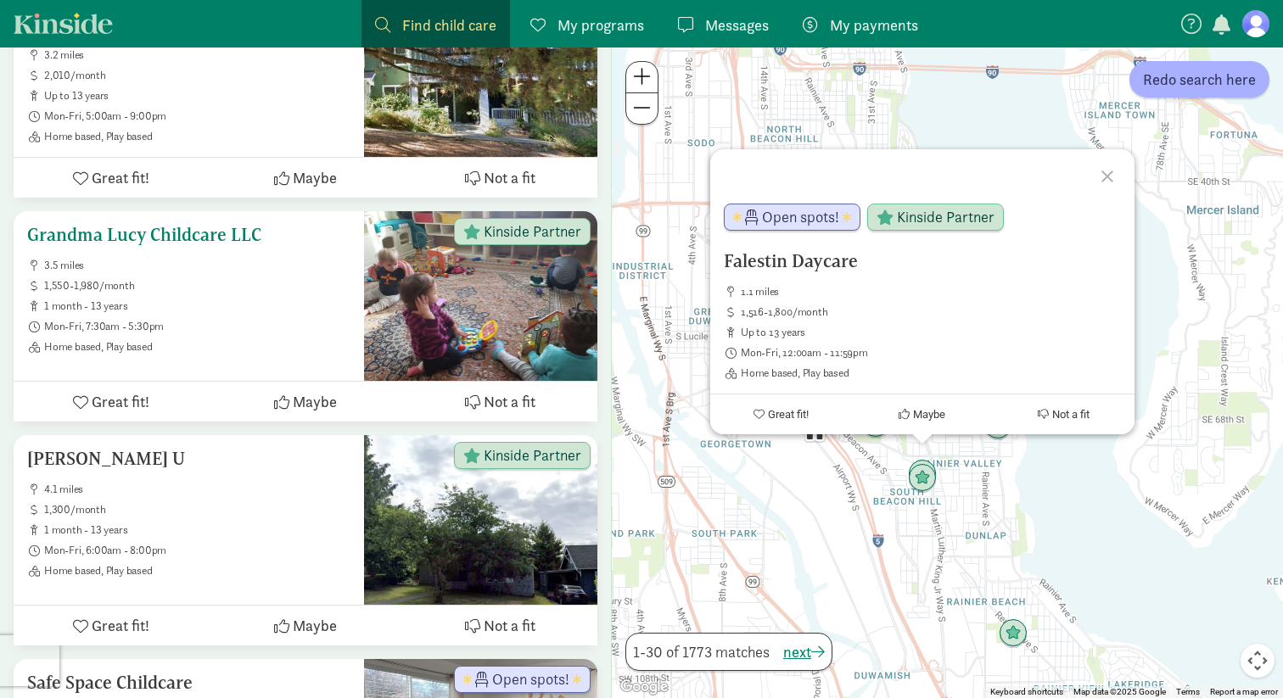
click at [404, 336] on div at bounding box center [480, 296] width 233 height 170
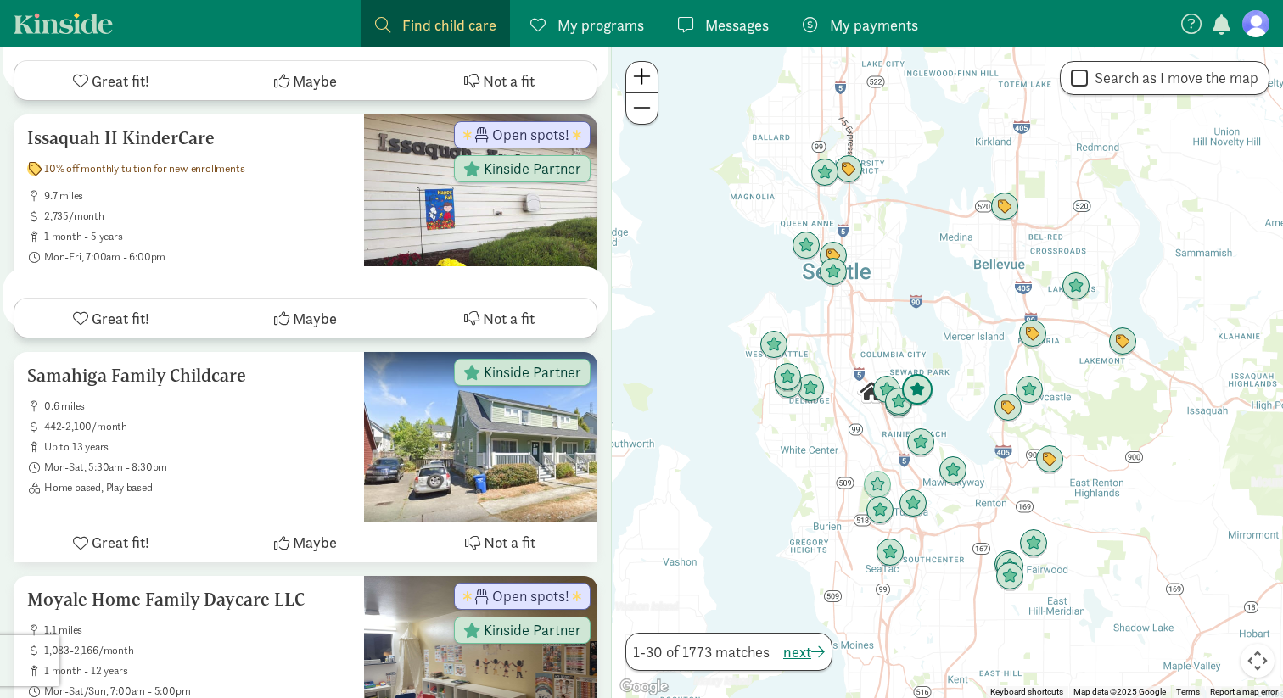
scroll to position [1196, 0]
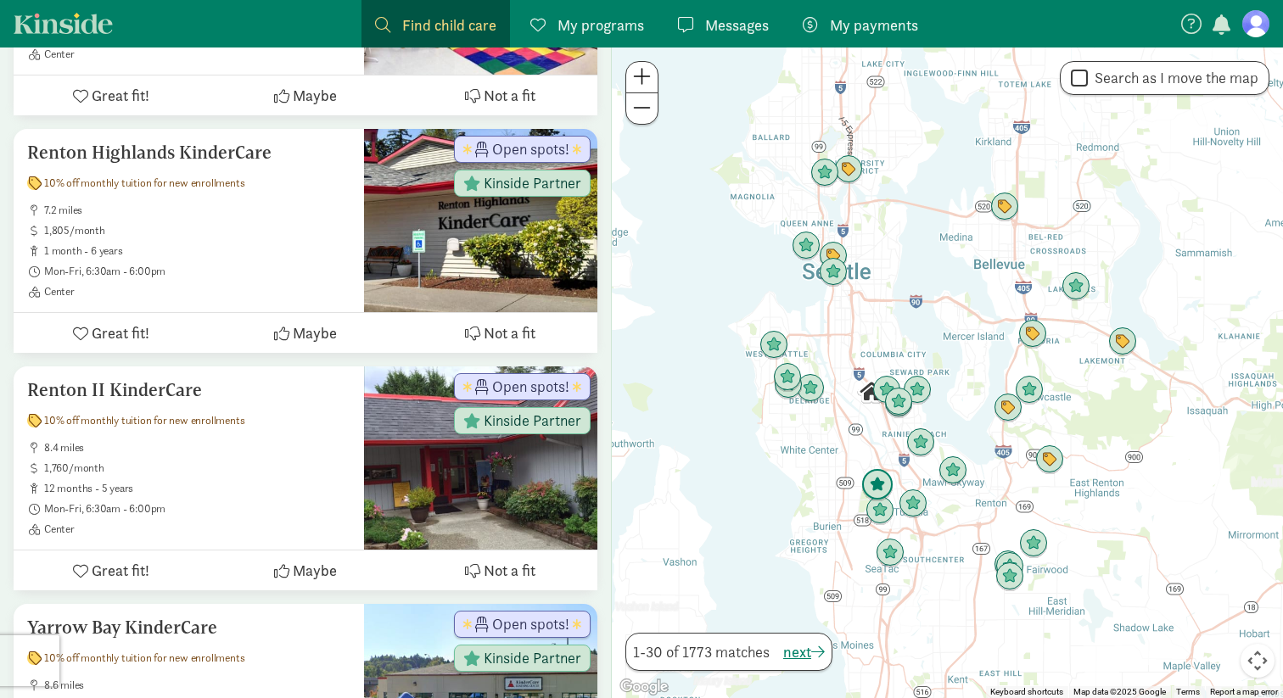
click at [875, 487] on img "Click to see details" at bounding box center [877, 485] width 32 height 32
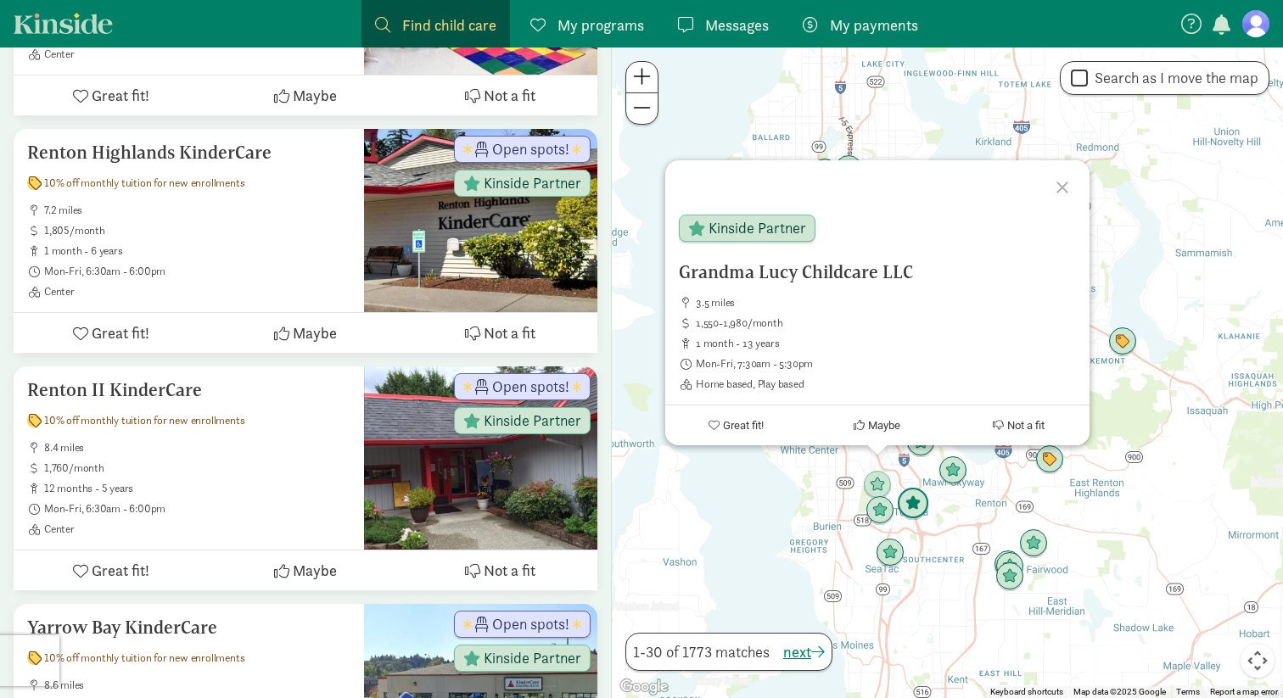
click at [912, 502] on img "Click to see details" at bounding box center [913, 504] width 32 height 32
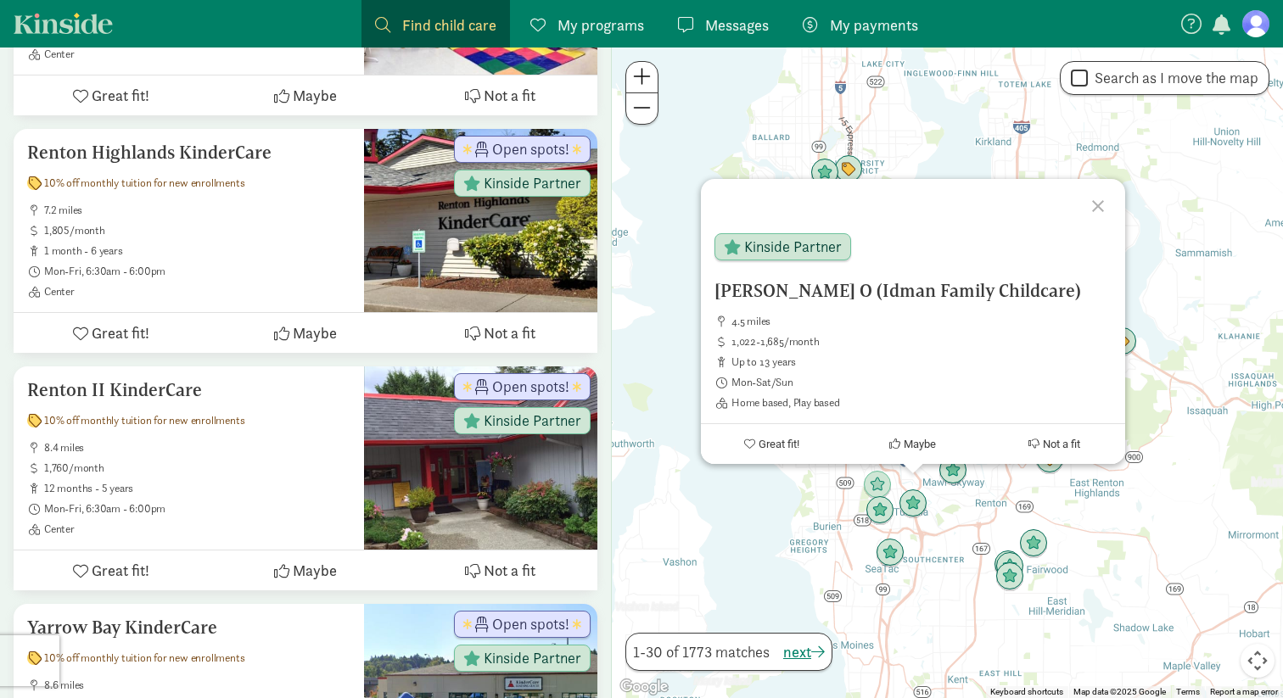
click at [800, 535] on div "To navigate, press the arrow keys. Dahir Nimao O (Idman Family Childcare) 4.5 m…" at bounding box center [947, 373] width 671 height 651
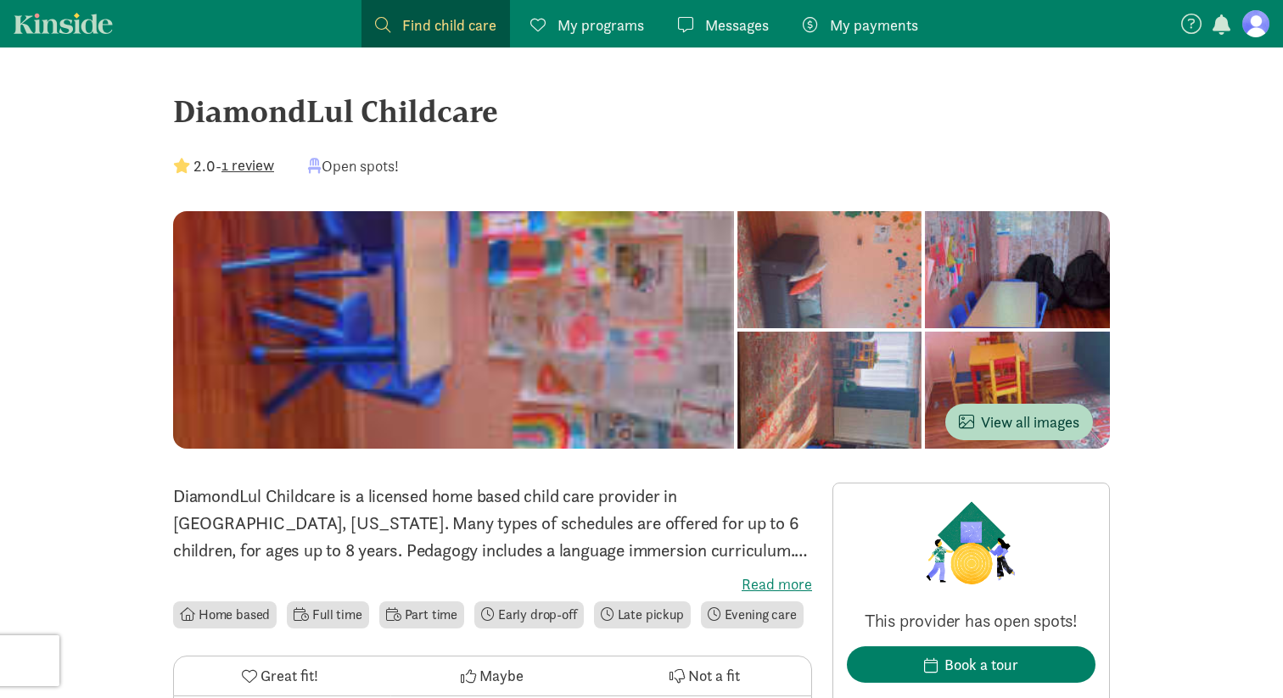
click at [738, 328] on div at bounding box center [830, 269] width 185 height 117
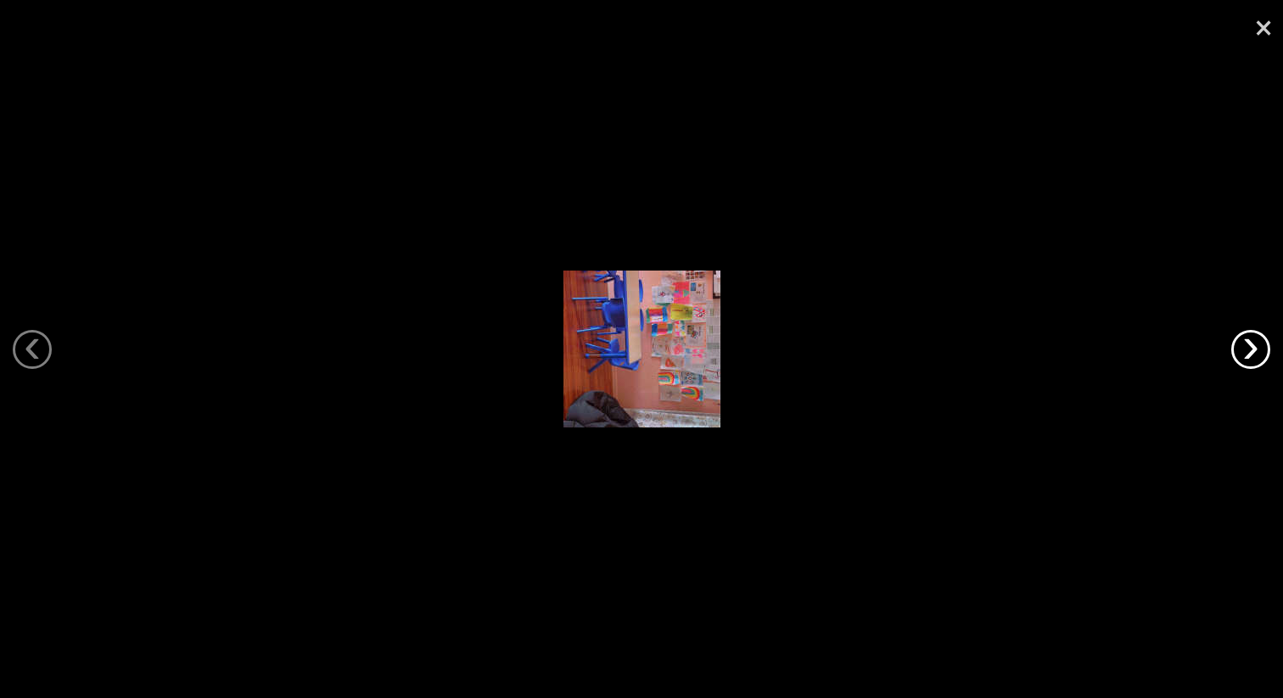
click at [1247, 351] on link "›" at bounding box center [1250, 349] width 39 height 39
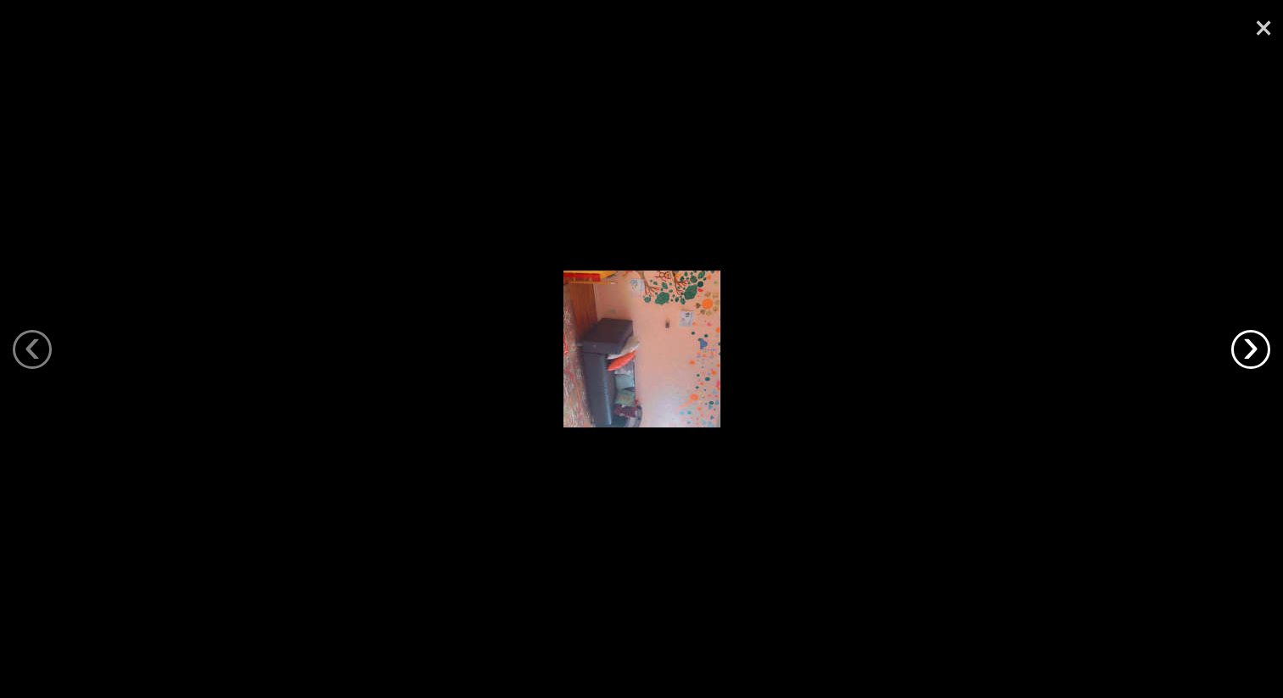
click at [1247, 351] on link "›" at bounding box center [1250, 349] width 39 height 39
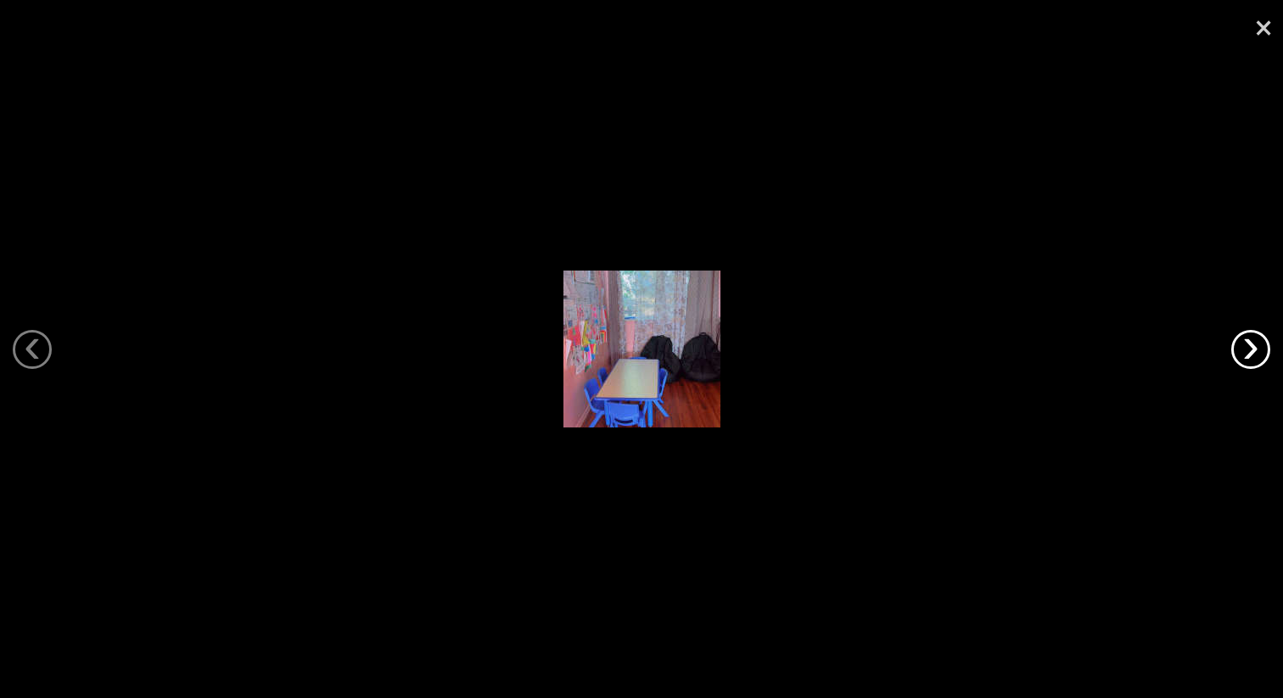
click at [1247, 351] on link "›" at bounding box center [1250, 349] width 39 height 39
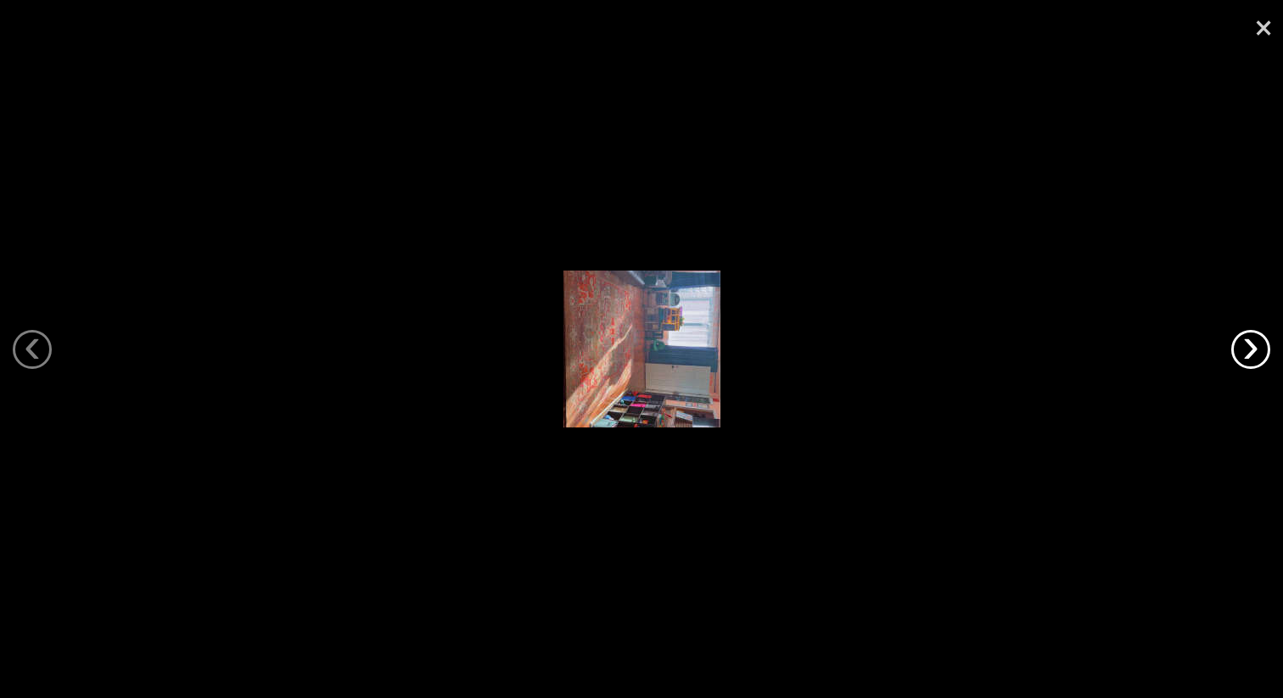
click at [1247, 351] on link "›" at bounding box center [1250, 349] width 39 height 39
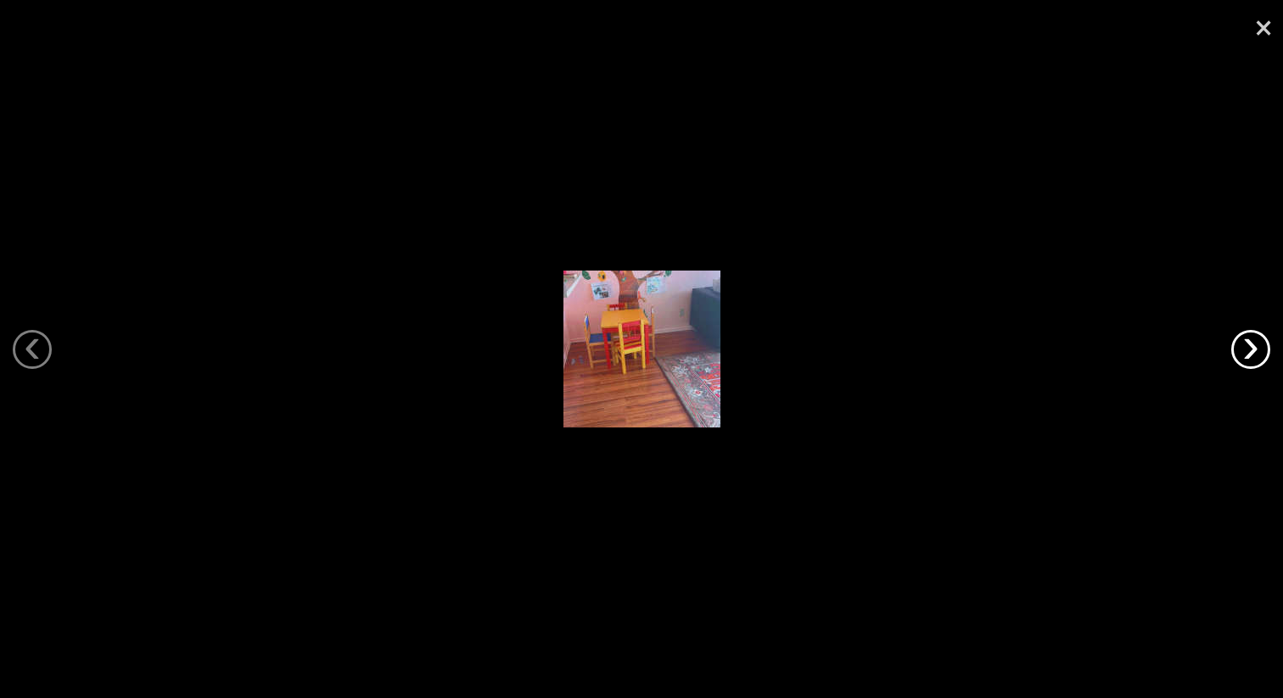
click at [1247, 351] on link "›" at bounding box center [1250, 349] width 39 height 39
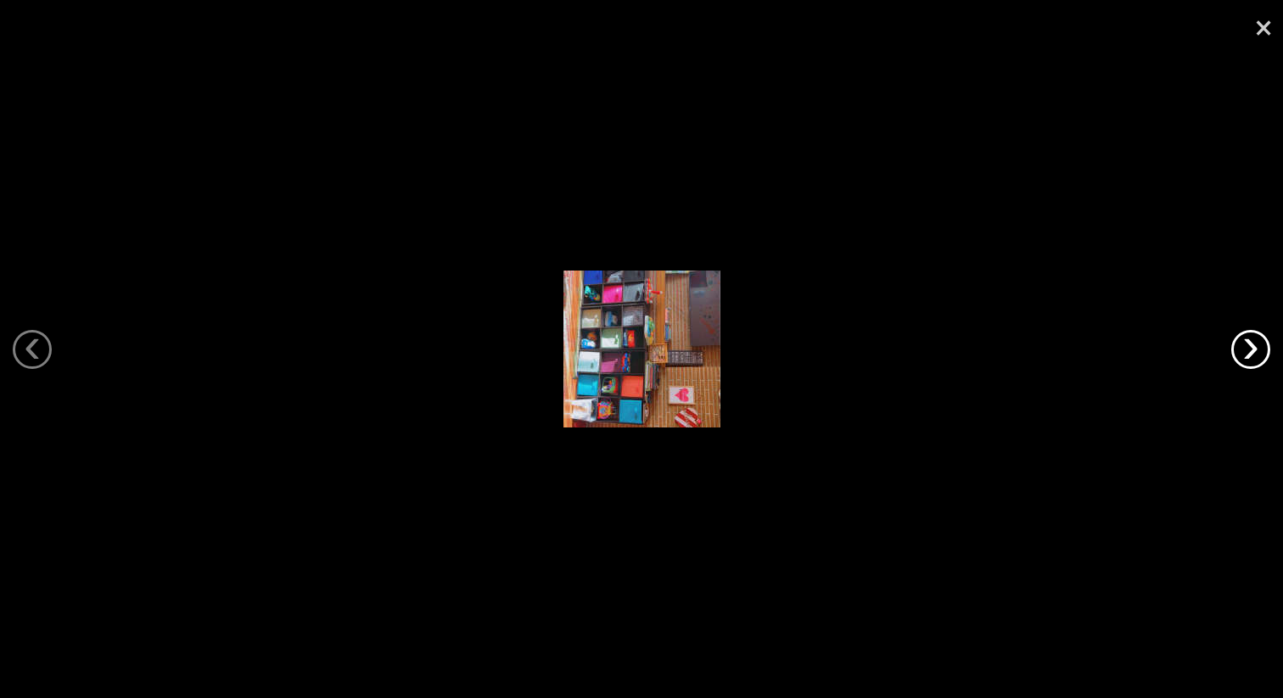
click at [1247, 351] on link "›" at bounding box center [1250, 349] width 39 height 39
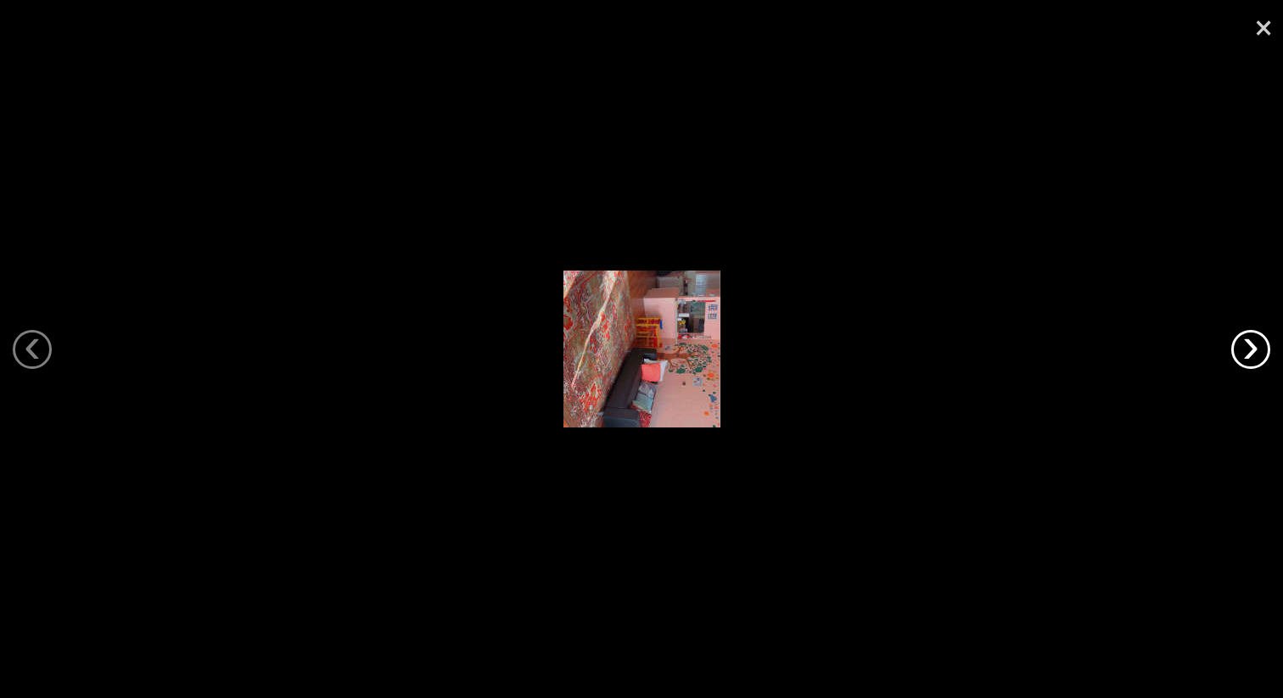
click at [1247, 351] on link "›" at bounding box center [1250, 349] width 39 height 39
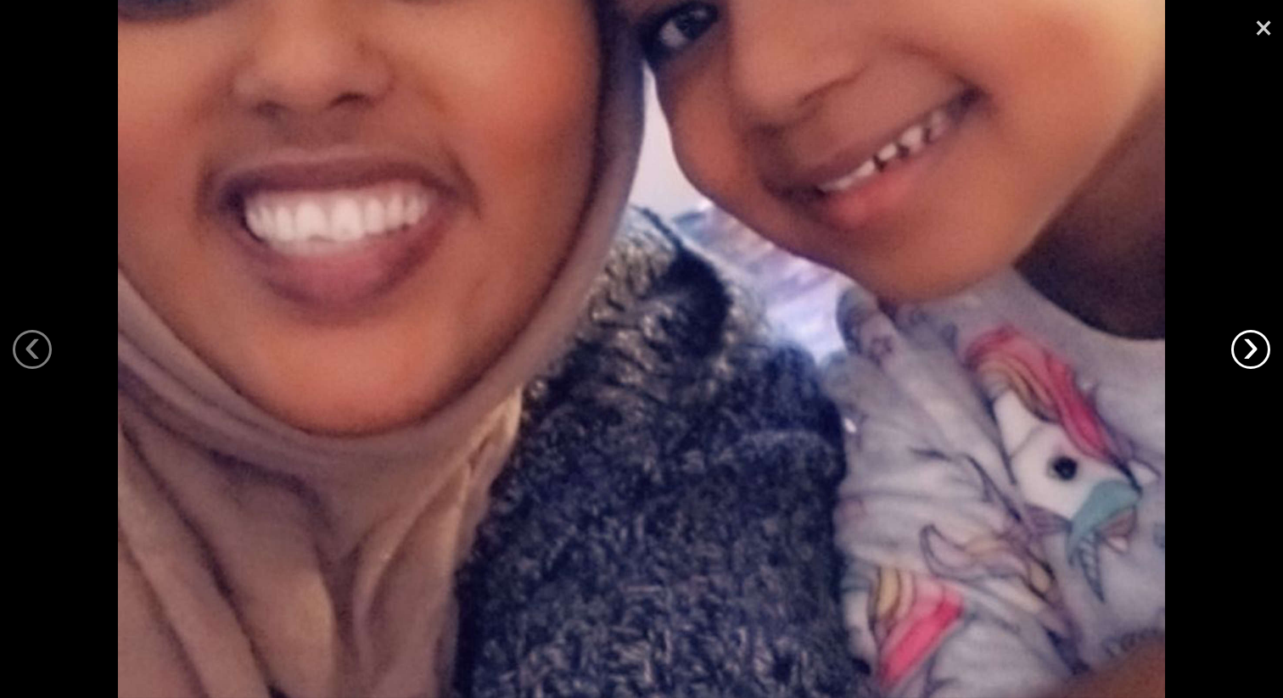
click at [1247, 351] on link "›" at bounding box center [1250, 349] width 39 height 39
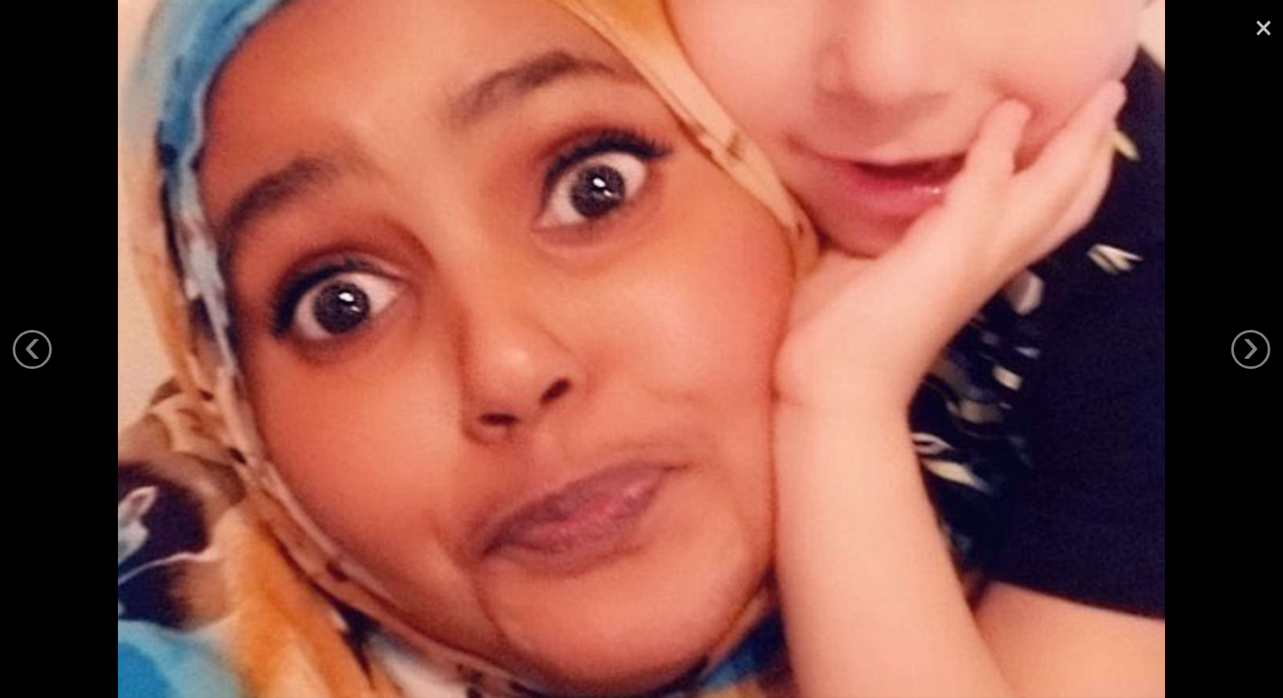
click at [1261, 32] on link "×" at bounding box center [1263, 25] width 39 height 51
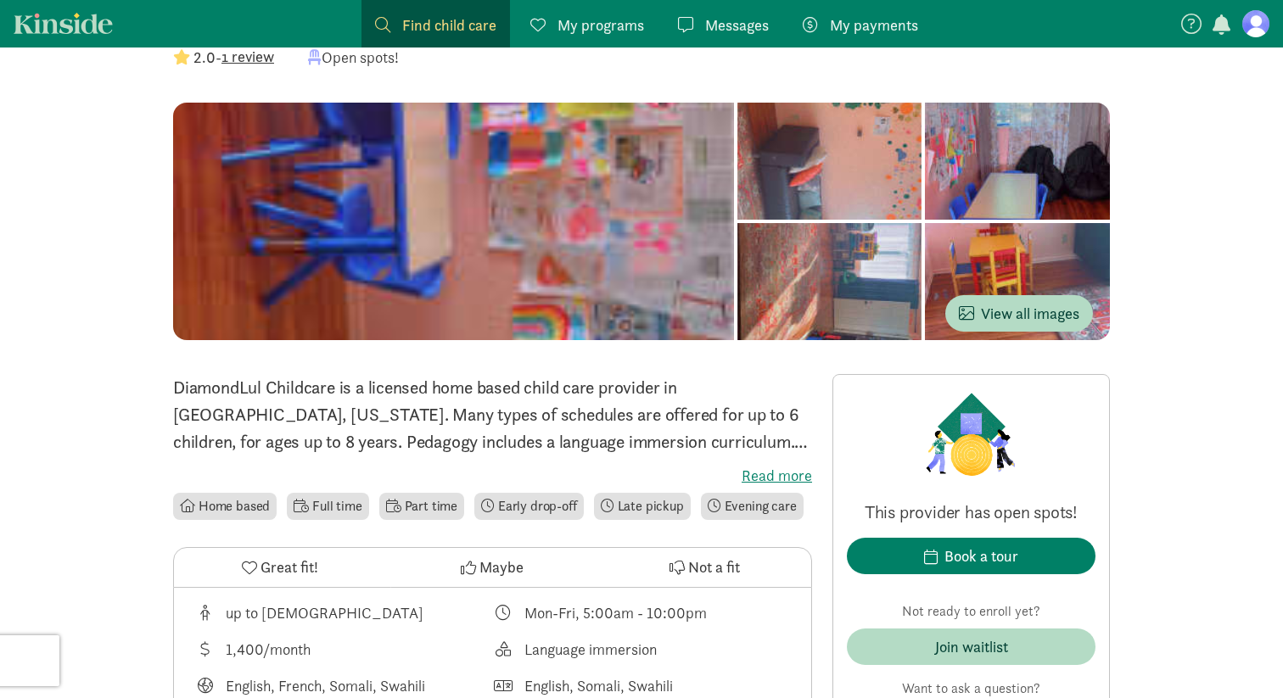
scroll to position [104, 0]
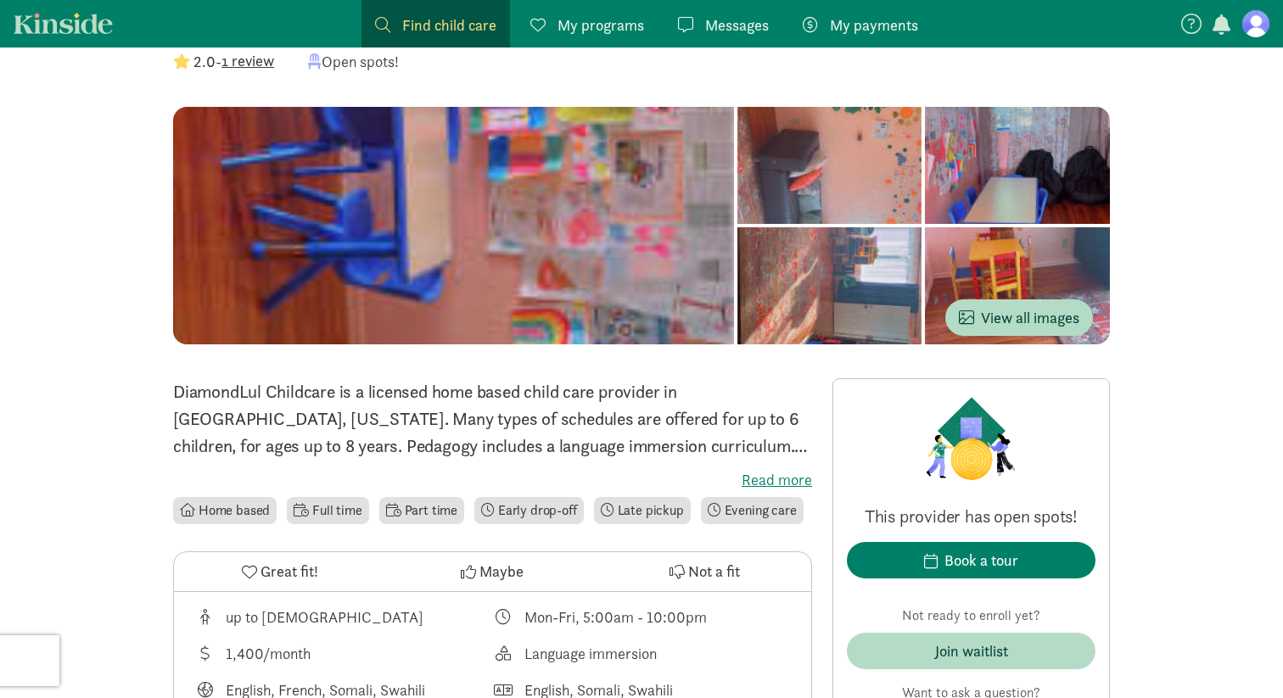
click at [805, 480] on label "Read more" at bounding box center [492, 480] width 639 height 20
click at [0, 0] on input "Read more" at bounding box center [0, 0] width 0 height 0
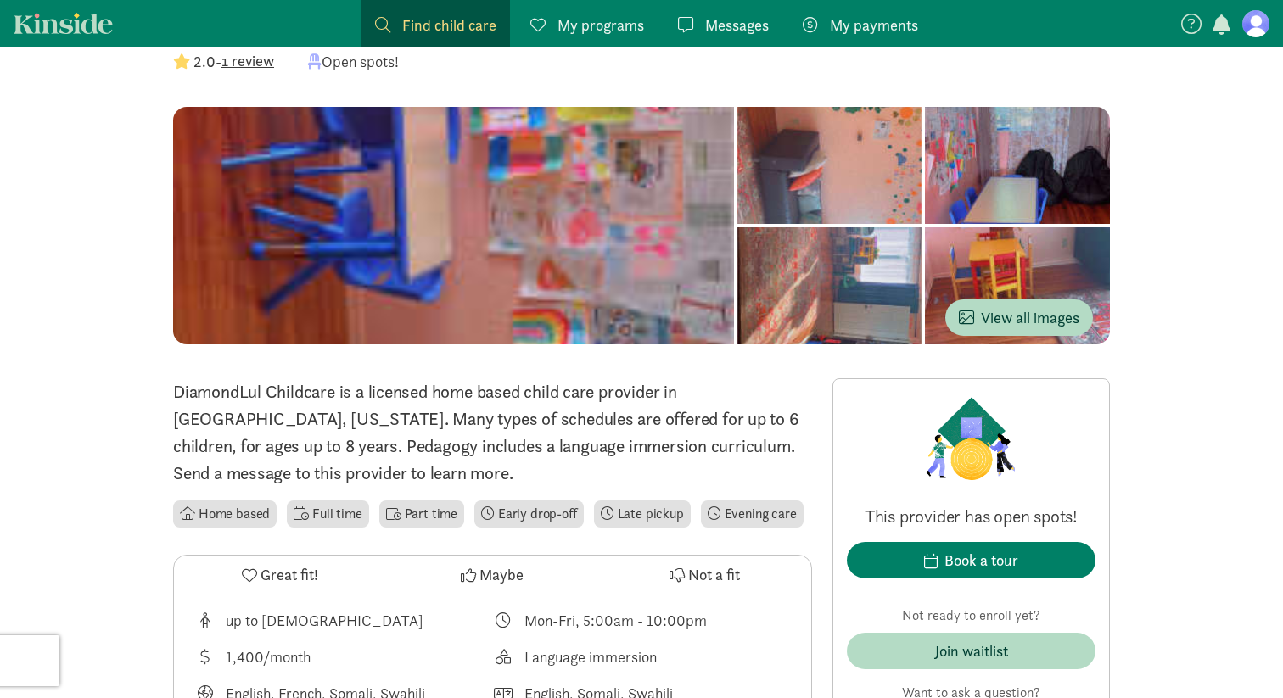
click at [742, 24] on span "Messages" at bounding box center [737, 25] width 64 height 23
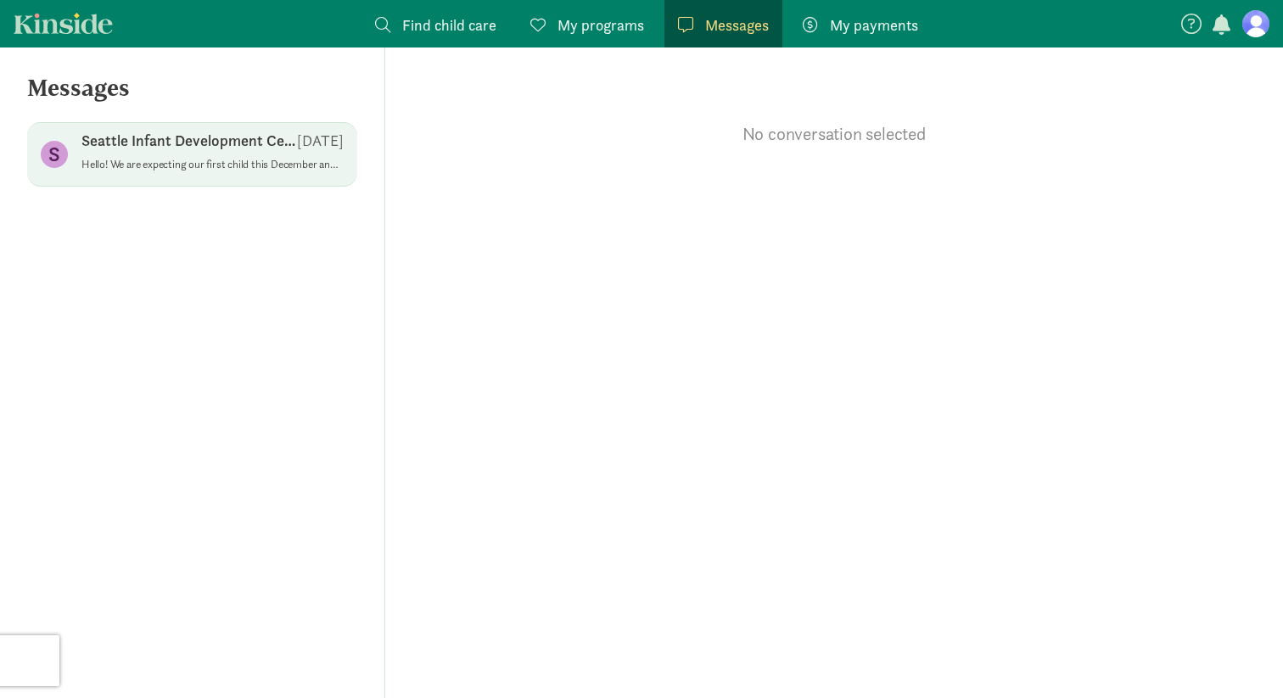
click at [239, 154] on div "Seattle Infant Development Center Aug 26" at bounding box center [212, 144] width 262 height 27
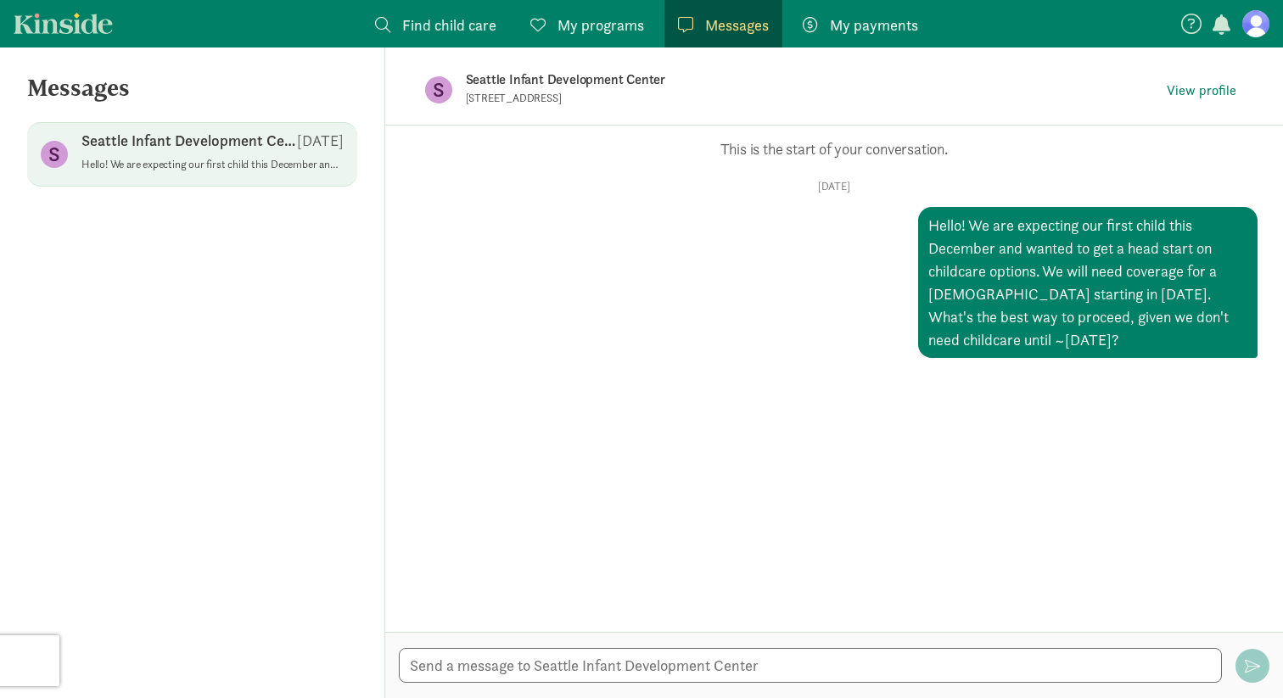
click at [975, 279] on div "Hello! We are expecting our first child this December and wanted to get a head …" at bounding box center [1087, 282] width 339 height 151
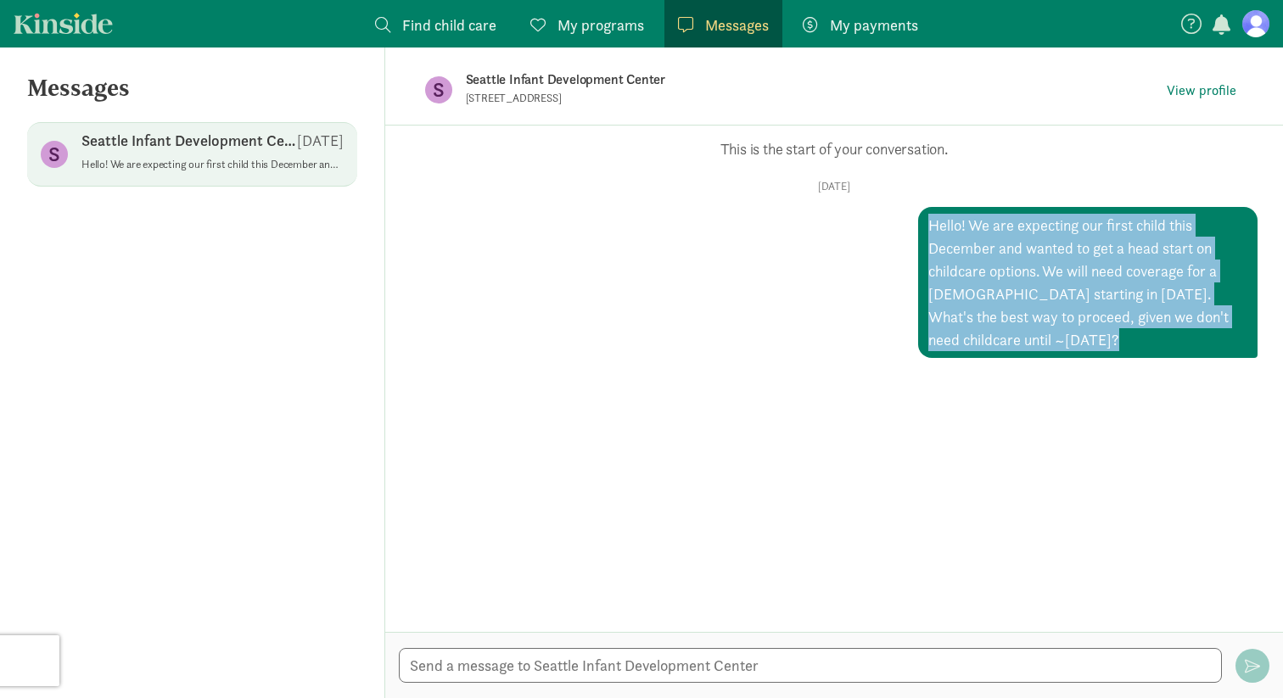
click at [975, 279] on div "Hello! We are expecting our first child this December and wanted to get a head …" at bounding box center [1087, 282] width 339 height 151
copy div "Hello! We are expecting our first child this December and wanted to get a head …"
click at [924, 395] on div "Opps, something went wrong :( Retry This is the start of your conversation. Tue…" at bounding box center [834, 379] width 898 height 507
